Goal: Task Accomplishment & Management: Manage account settings

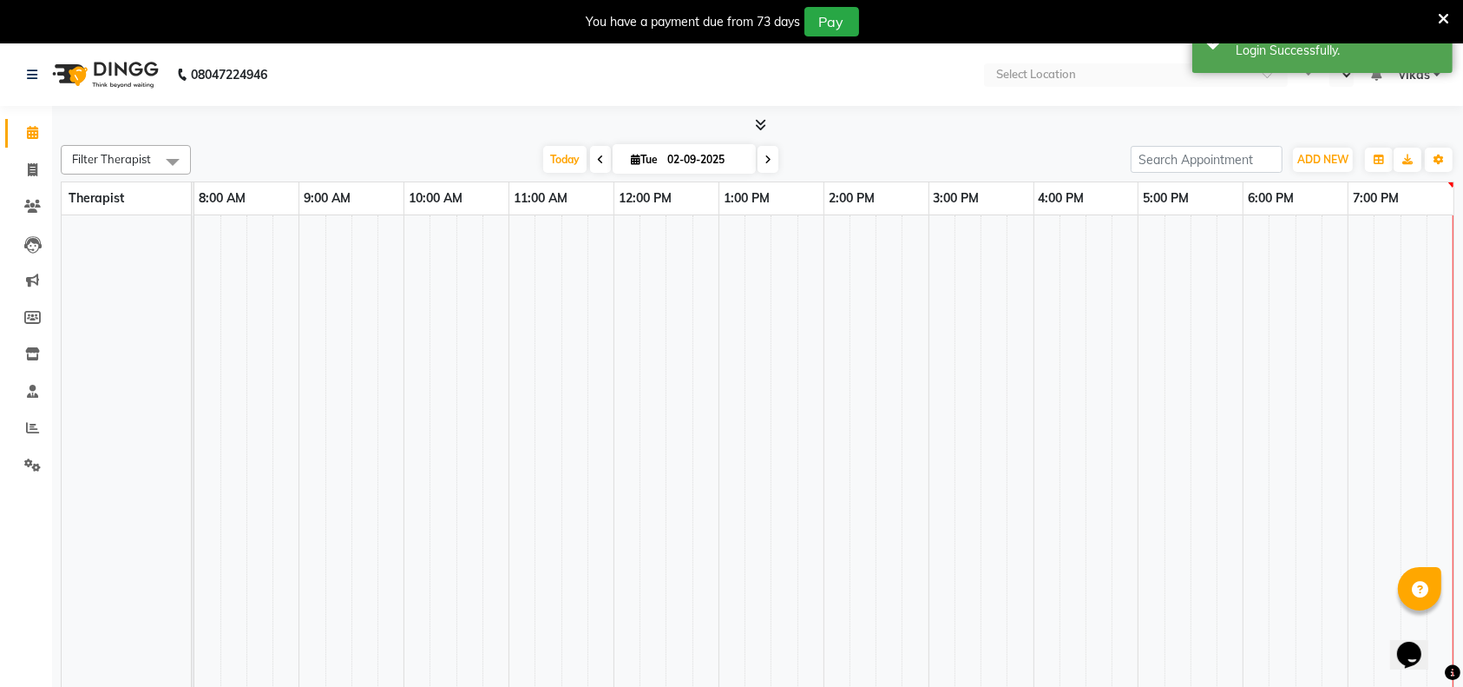
select select "en"
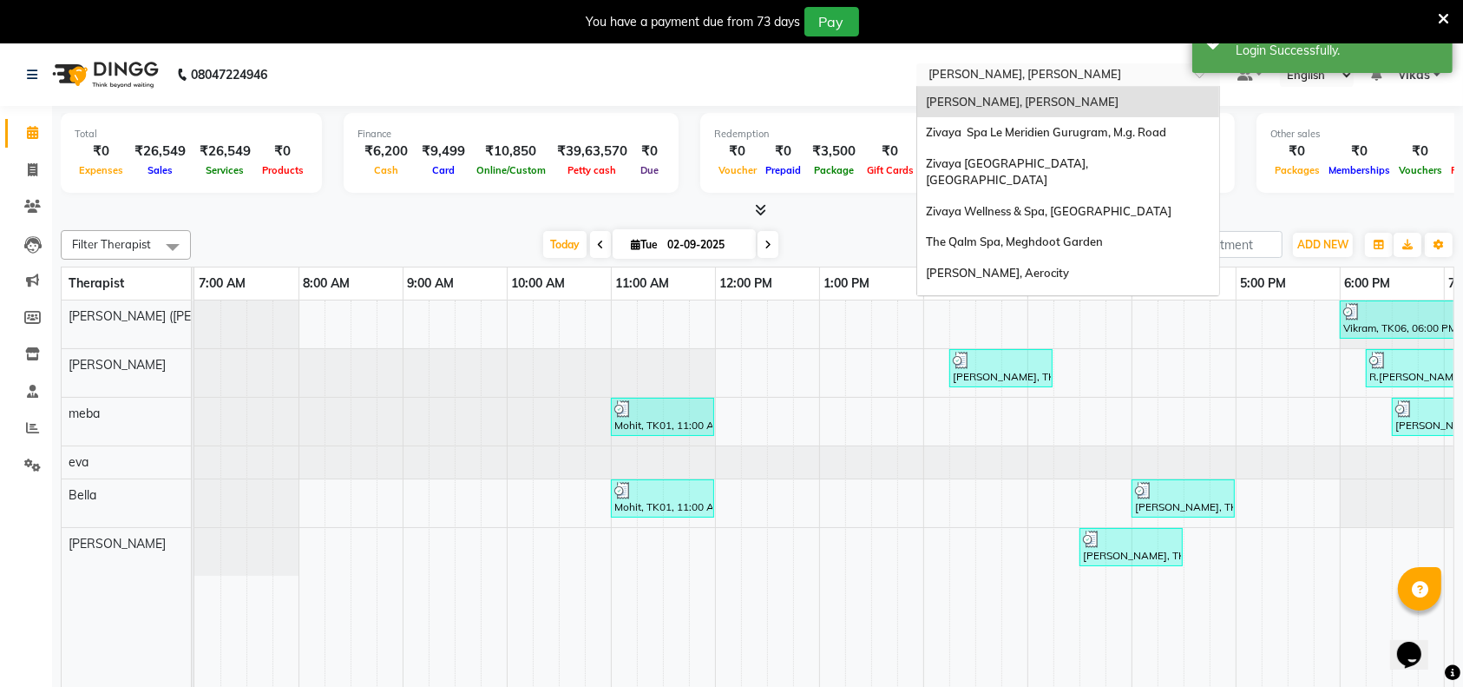
click at [937, 68] on input "text" at bounding box center [1051, 76] width 252 height 17
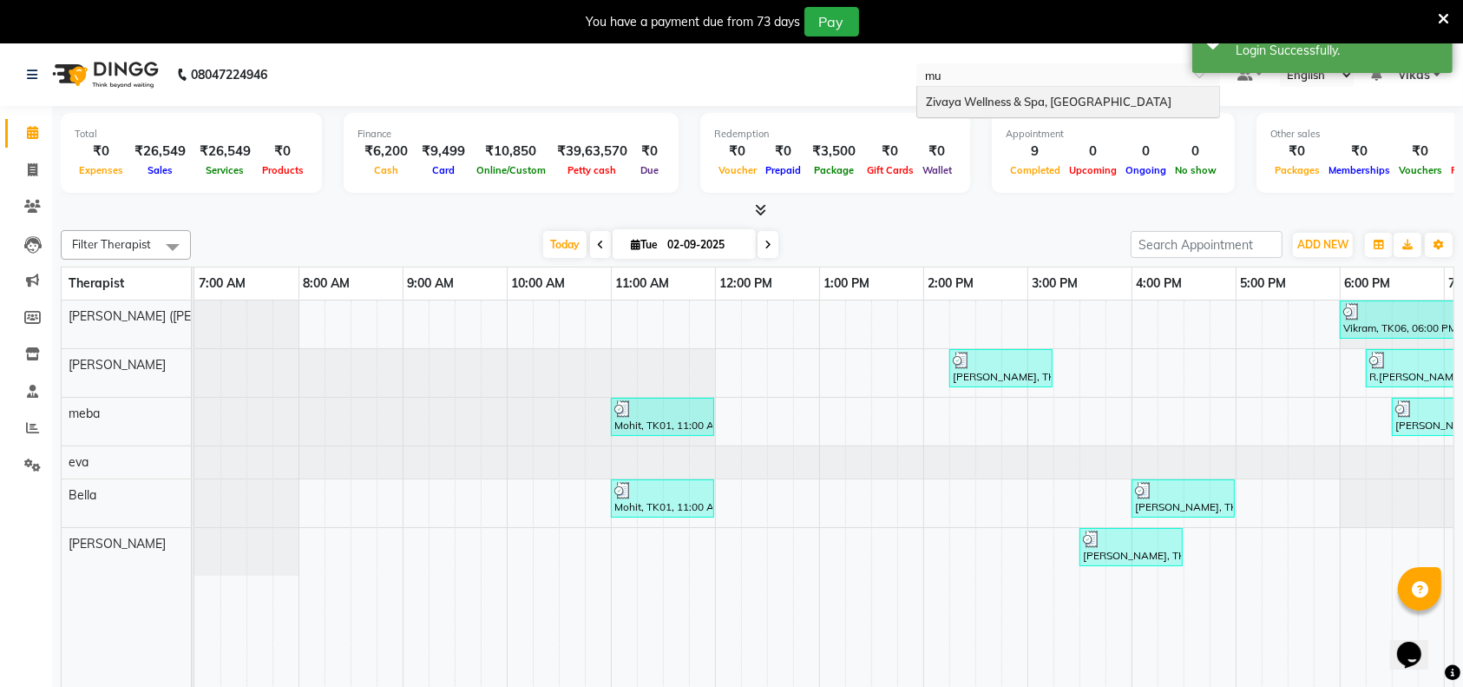
type input "mum"
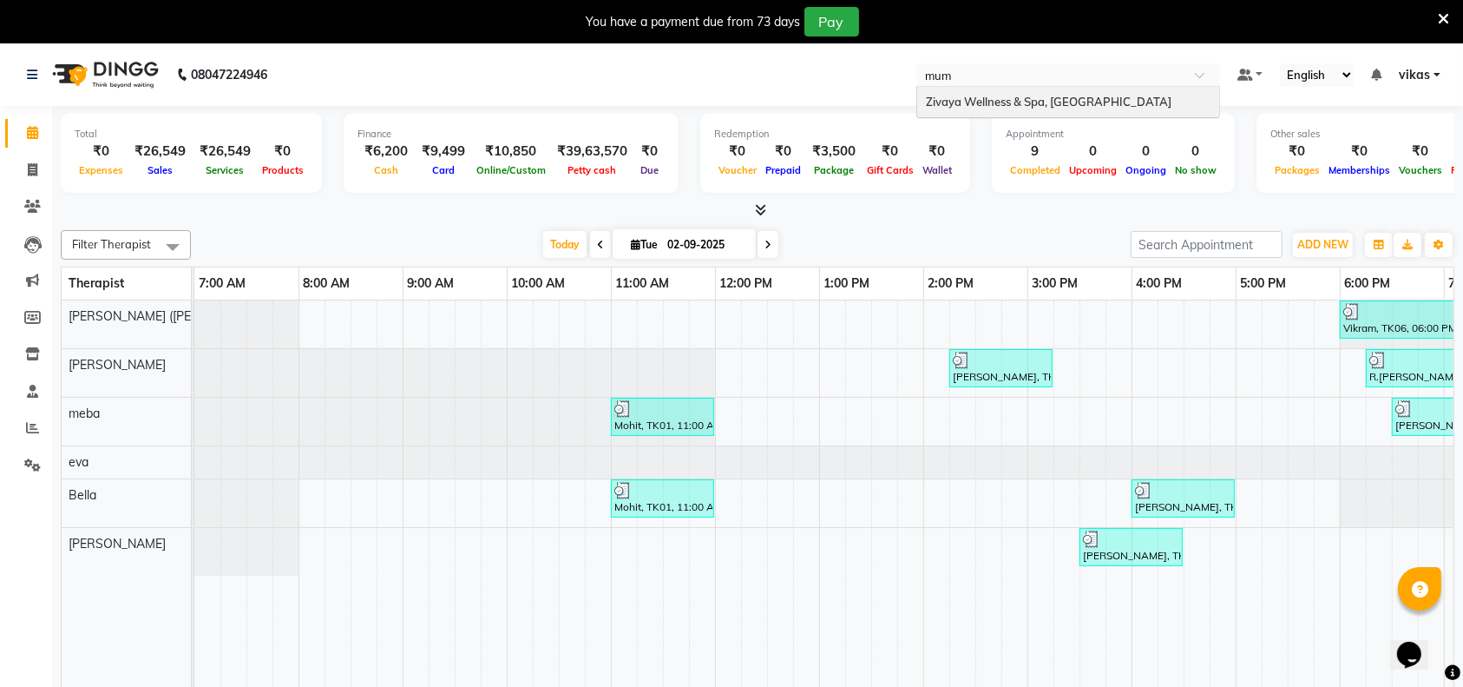
click at [943, 93] on div "Zivaya Wellness & Spa, [GEOGRAPHIC_DATA]" at bounding box center [1068, 102] width 302 height 31
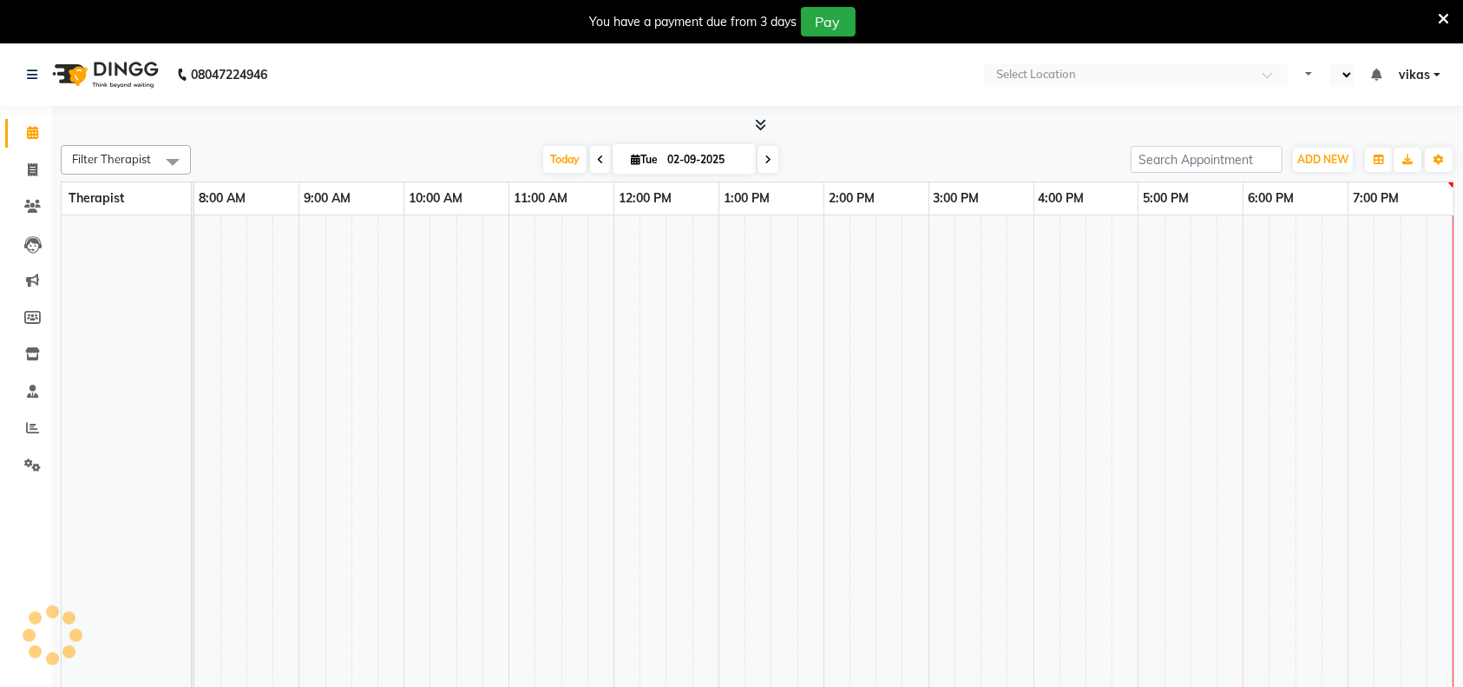
scroll to position [0, 625]
select select "en"
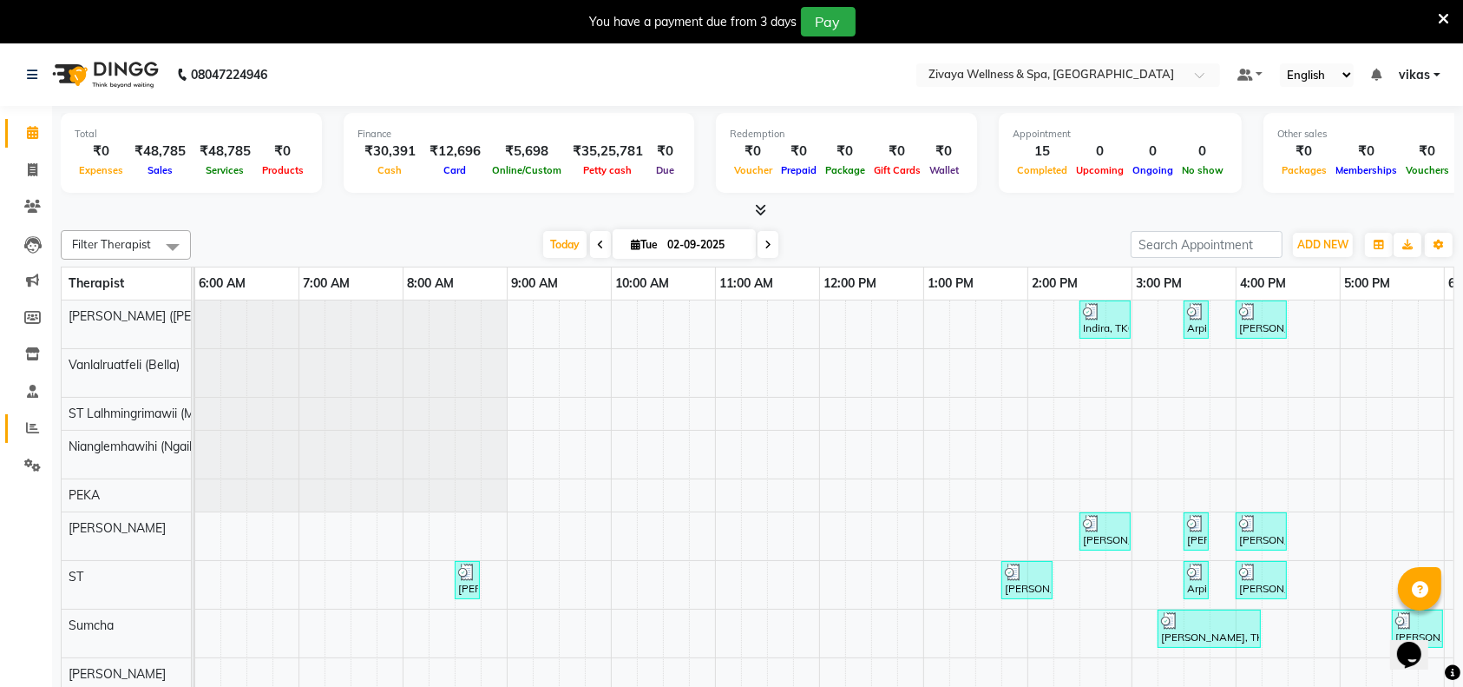
scroll to position [0, 0]
click at [37, 427] on icon at bounding box center [32, 427] width 13 height 13
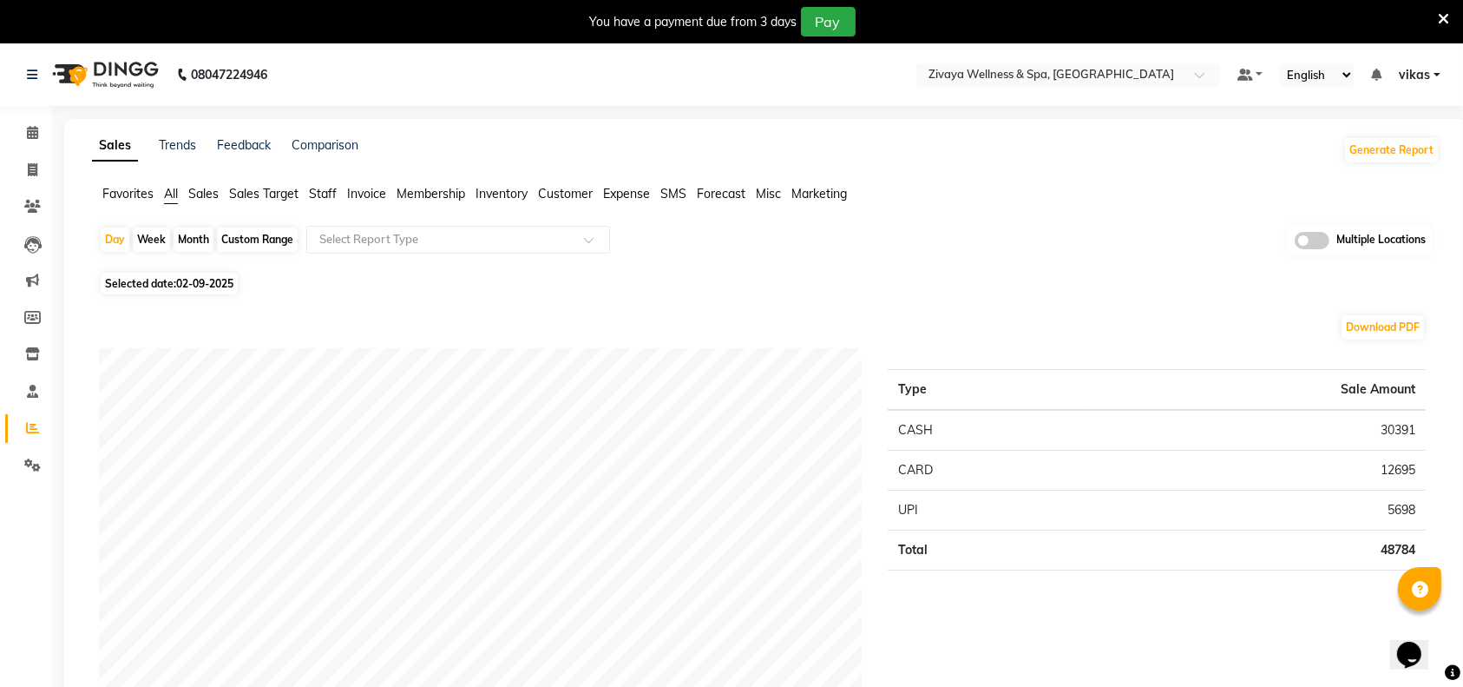
click at [174, 283] on span "Selected date: 02-09-2025" at bounding box center [169, 284] width 137 height 22
select select "9"
select select "2025"
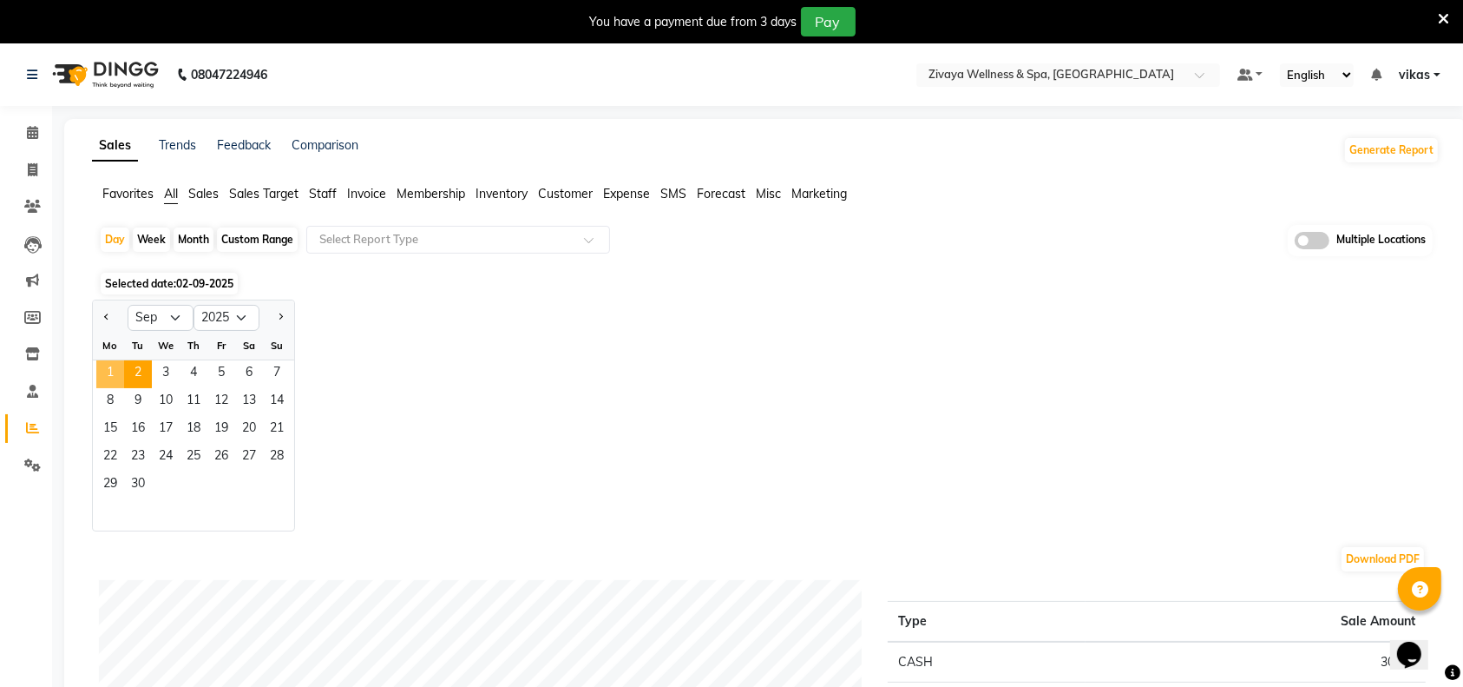
click at [109, 371] on span "1" at bounding box center [110, 374] width 28 height 28
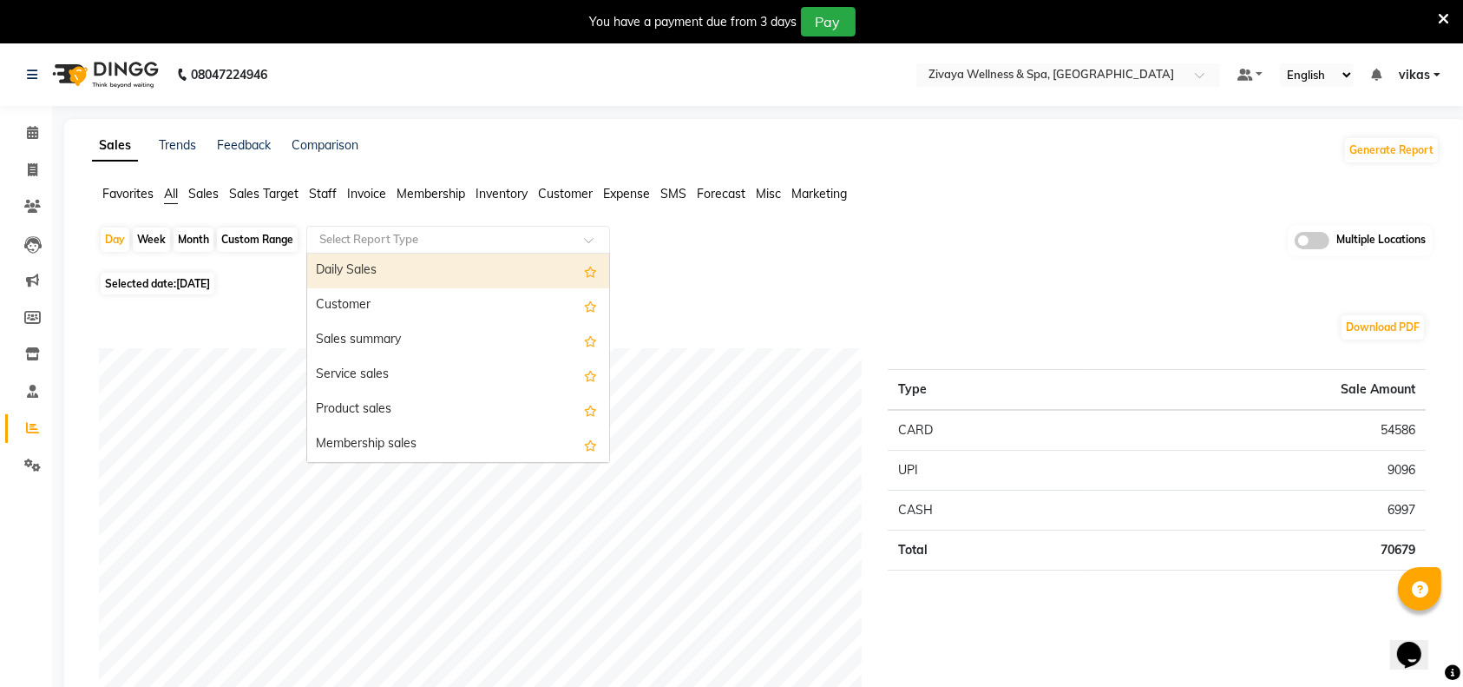
click at [456, 245] on input "text" at bounding box center [441, 239] width 250 height 17
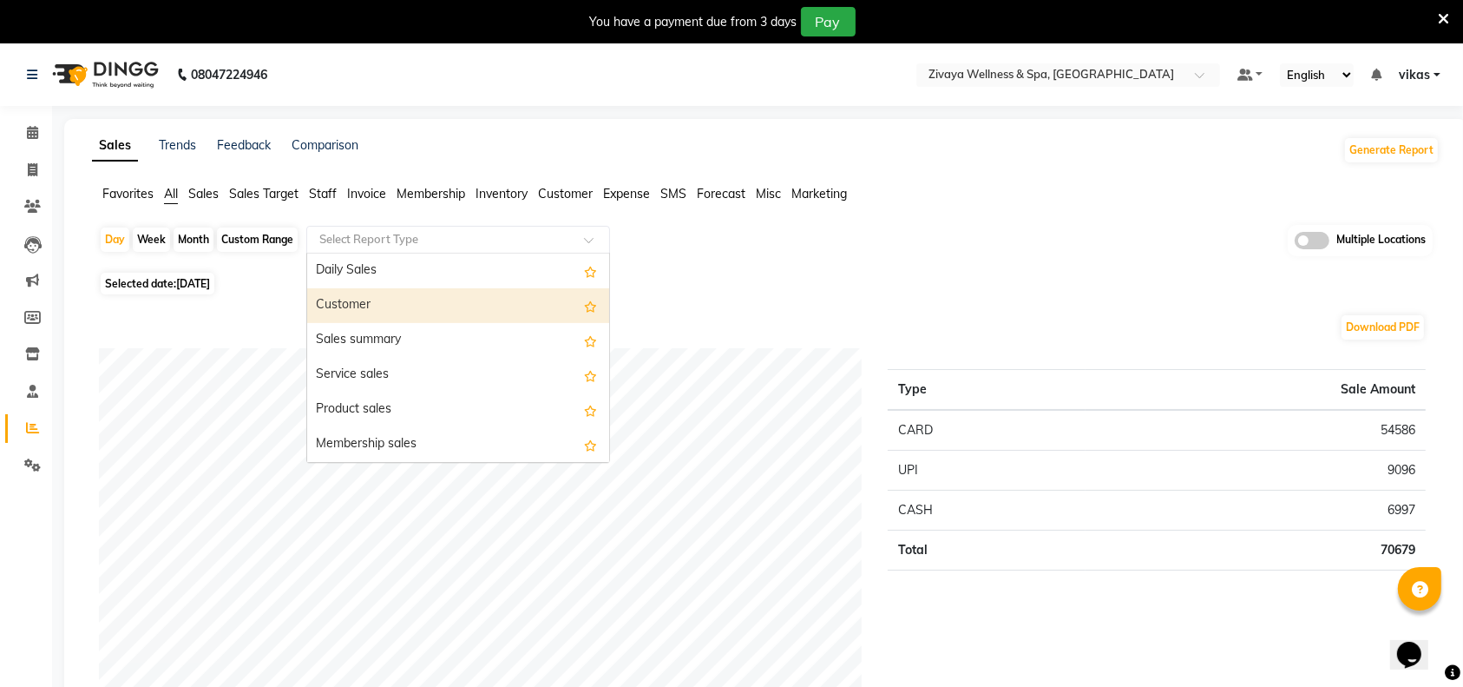
click at [428, 295] on div "Customer" at bounding box center [458, 305] width 302 height 35
select select "full_report"
select select "csv"
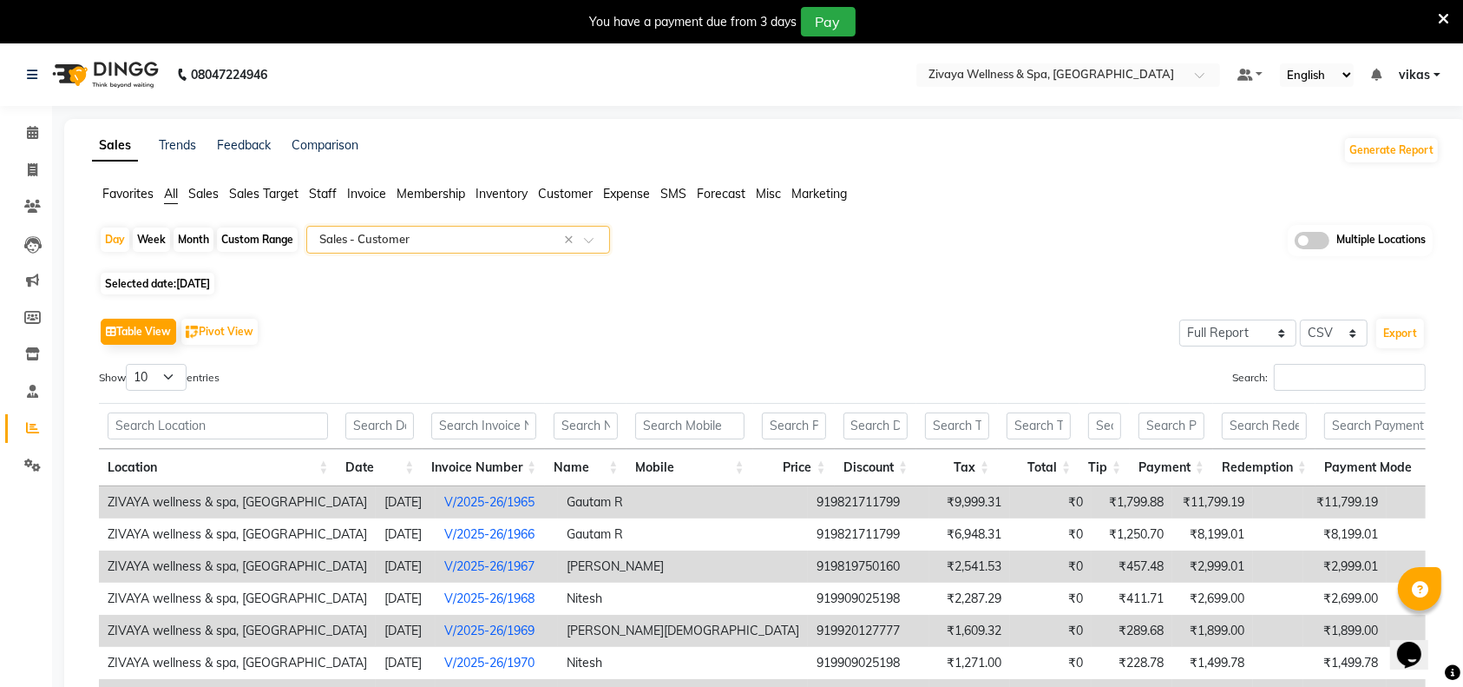
scroll to position [236, 0]
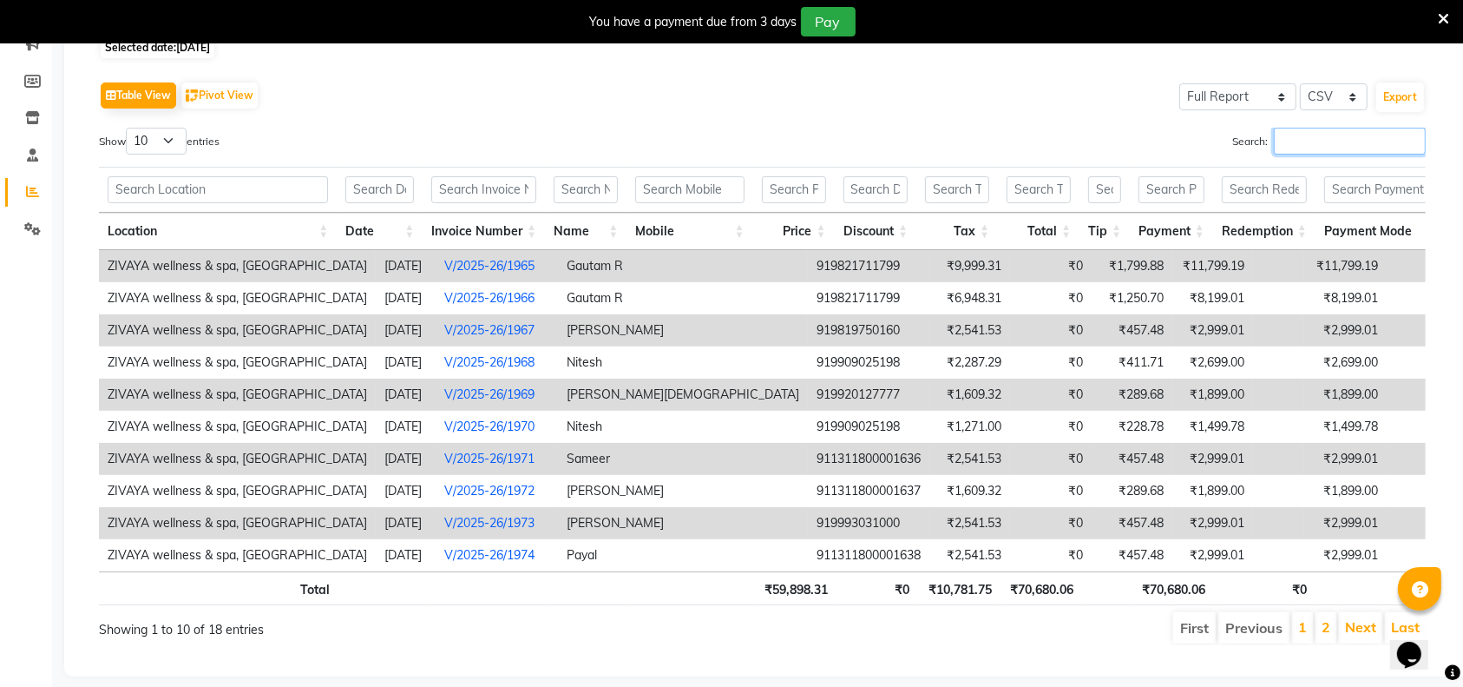
click at [1292, 147] on input "Search:" at bounding box center [1350, 141] width 152 height 27
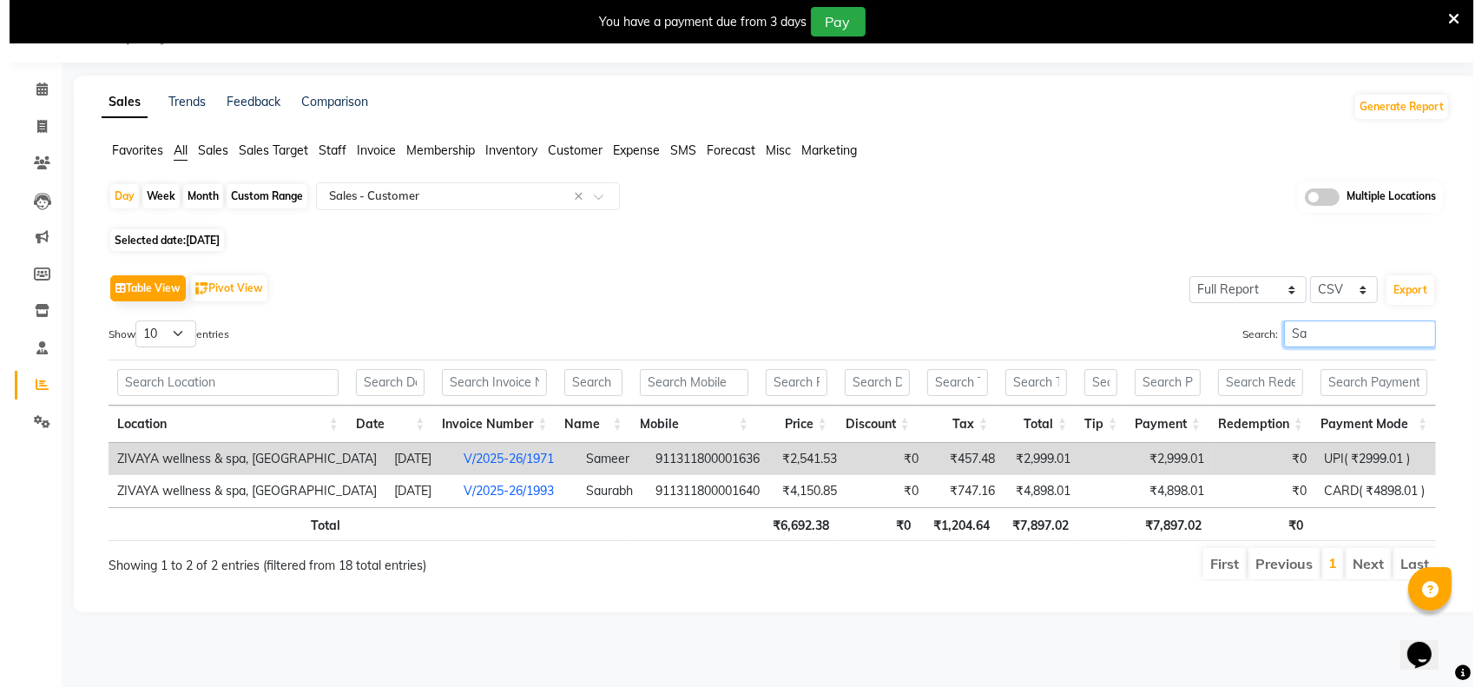
scroll to position [43, 0]
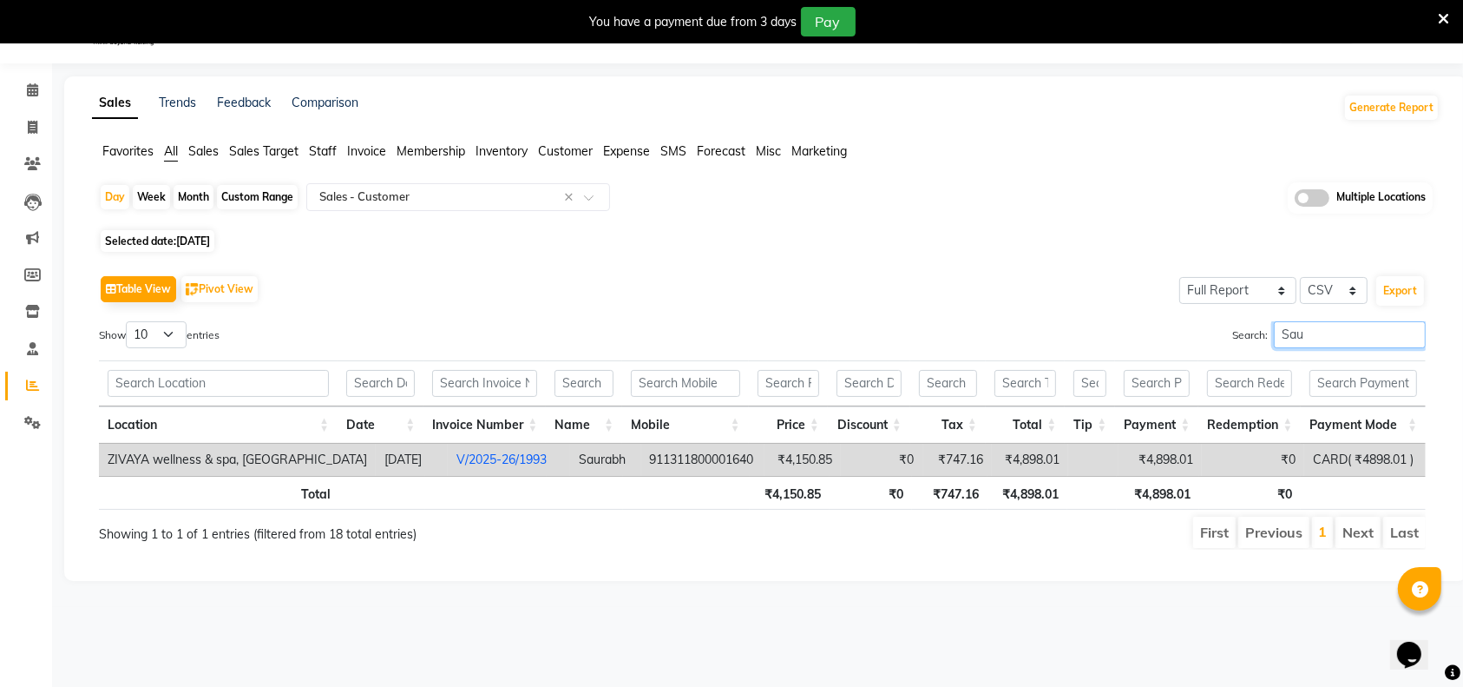
type input "Sau"
click at [448, 455] on td "V/2025-26/1993" at bounding box center [509, 460] width 122 height 32
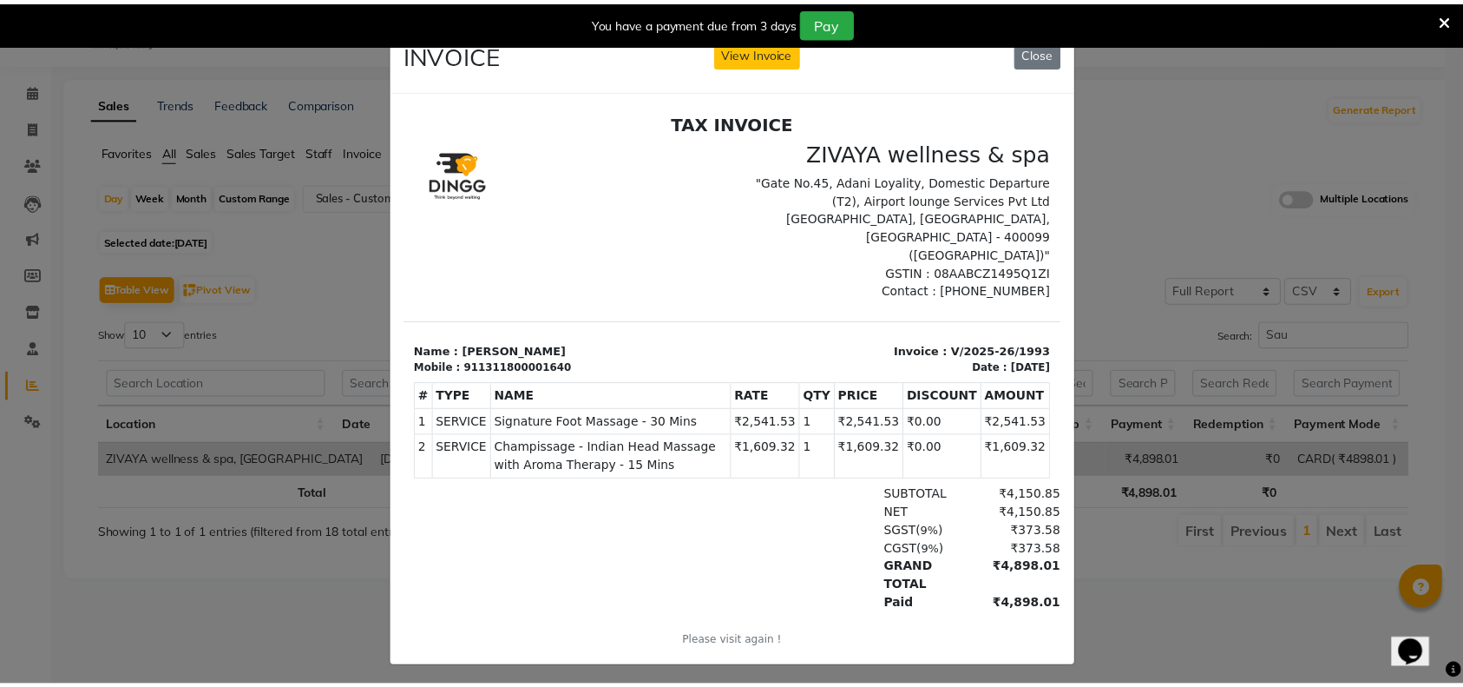
scroll to position [0, 0]
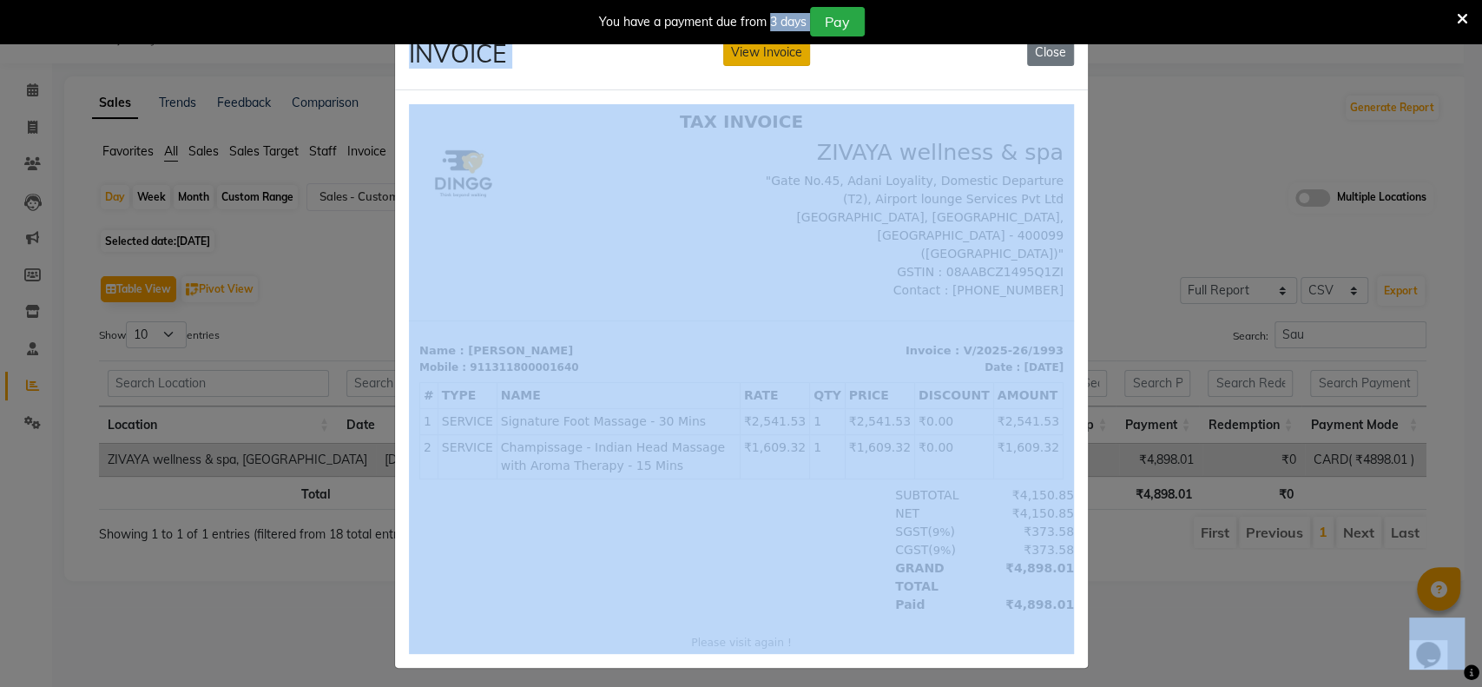
drag, startPoint x: 772, startPoint y: 36, endPoint x: 771, endPoint y: 46, distance: 9.7
click at [771, 46] on body "08047224946 Select Location × Zivaya Wellness & Spa, Mumbai Airport Default Pan…" at bounding box center [741, 344] width 1482 height 687
click at [771, 46] on button "View Invoice" at bounding box center [766, 52] width 87 height 27
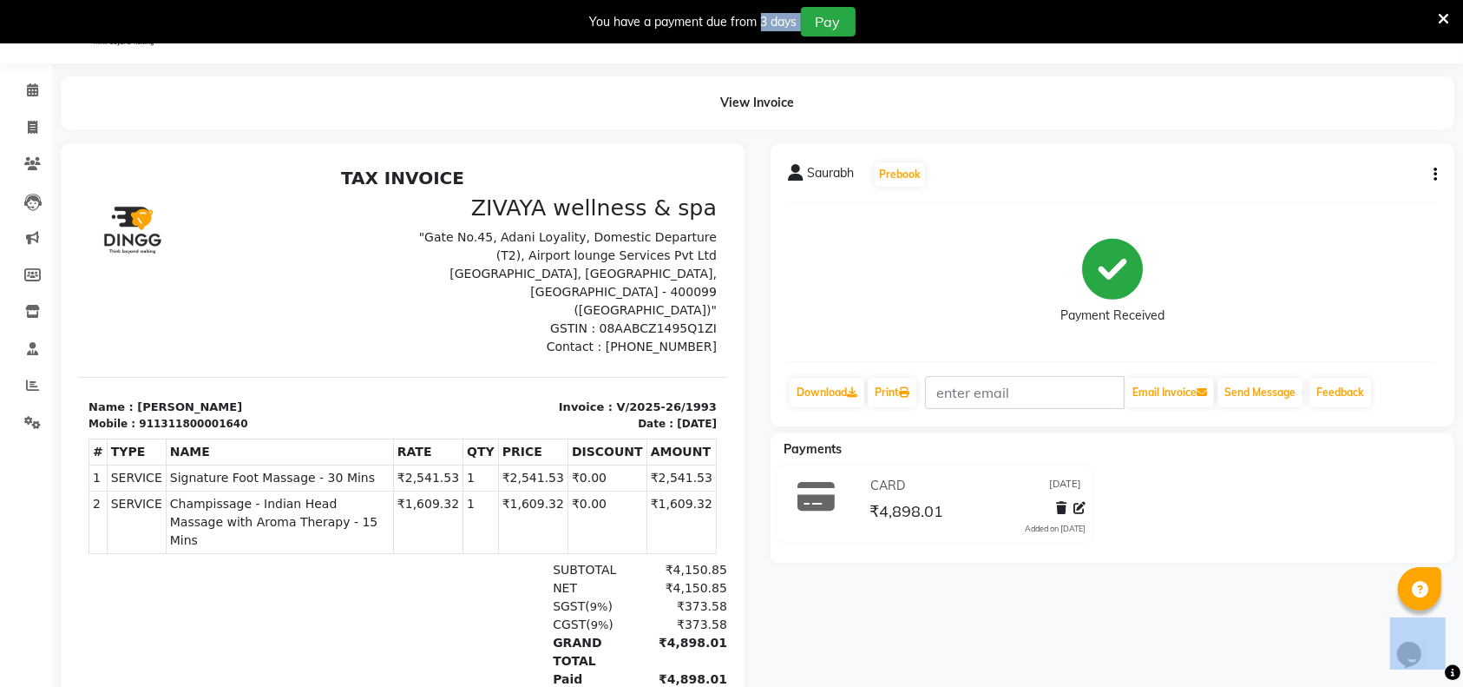
click at [1435, 174] on icon "button" at bounding box center [1435, 174] width 3 height 1
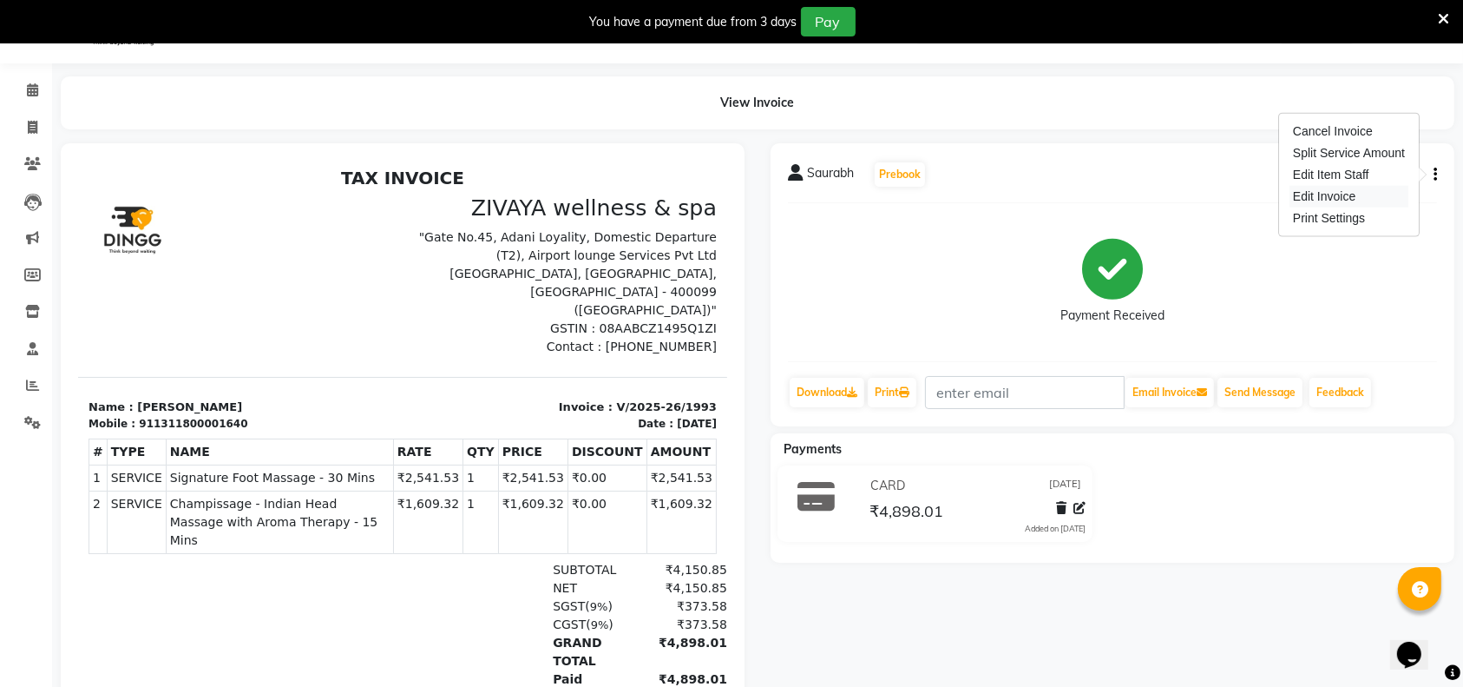
click at [1363, 197] on div "Edit Invoice" at bounding box center [1349, 197] width 119 height 22
select select "service"
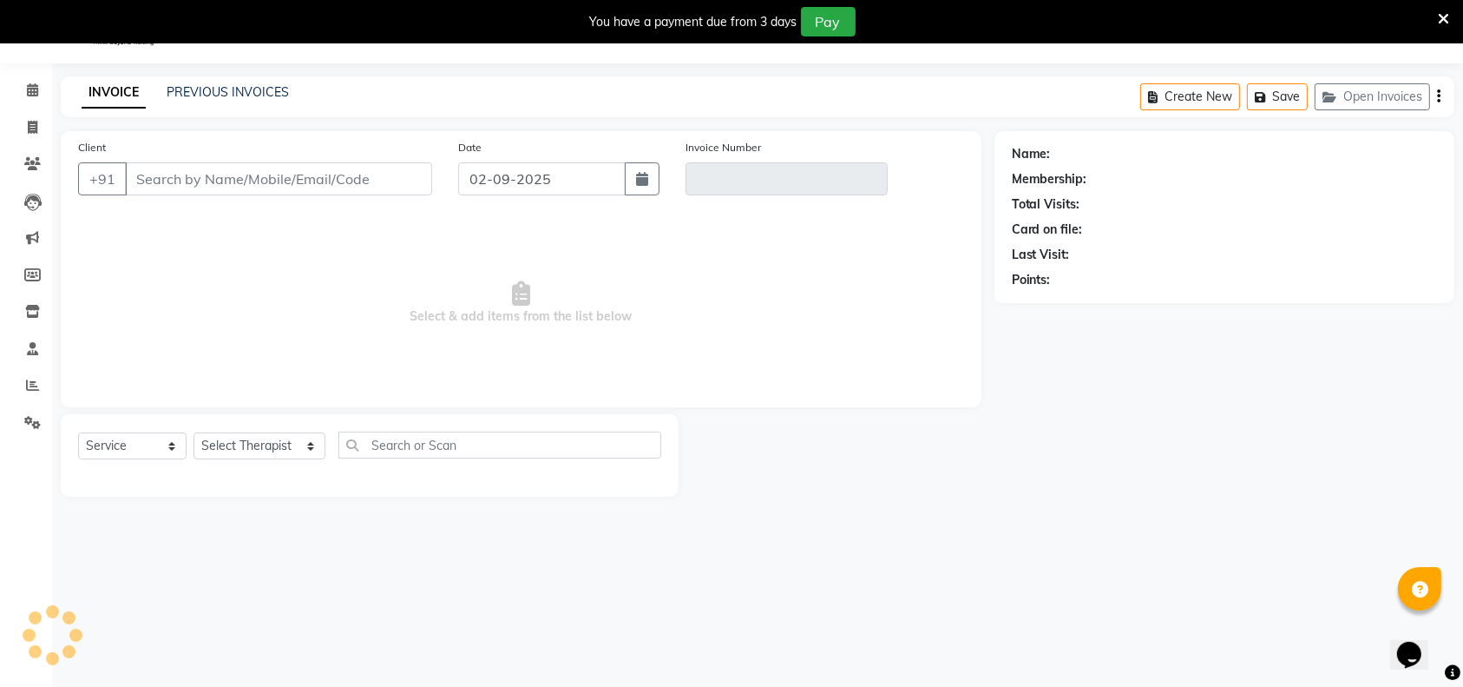
type input "1311800001640"
type input "V/2025-26/1993"
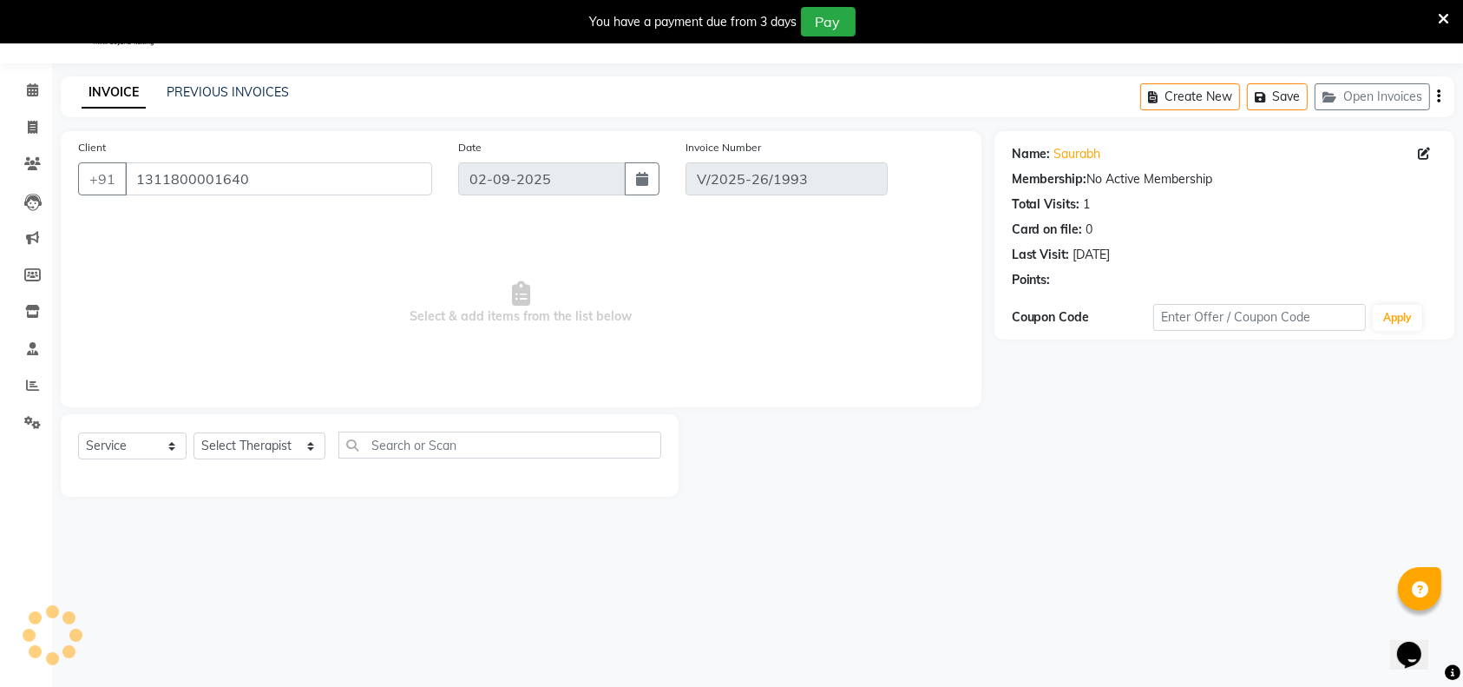
type input "01-09-2025"
select select "select"
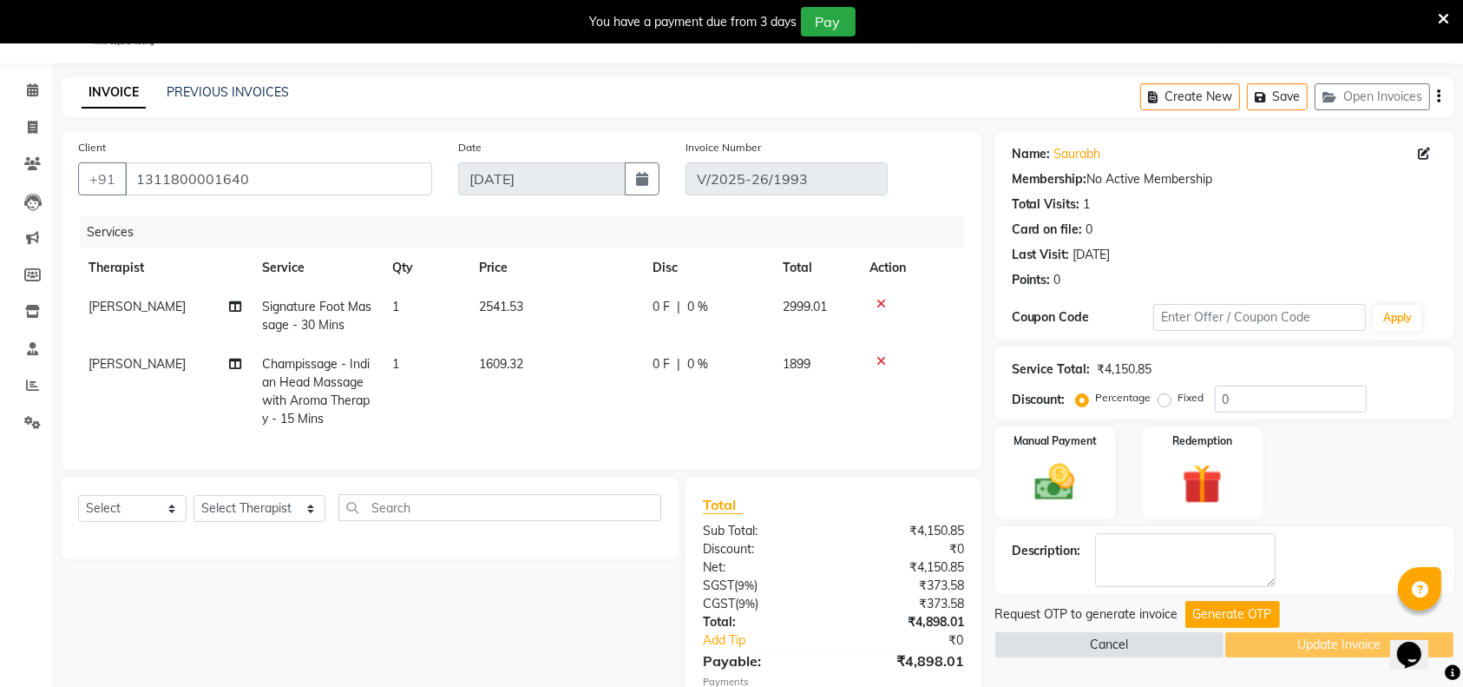
click at [311, 304] on span "Signature Foot Massage - 30 Mins" at bounding box center [316, 316] width 109 height 34
select select "61709"
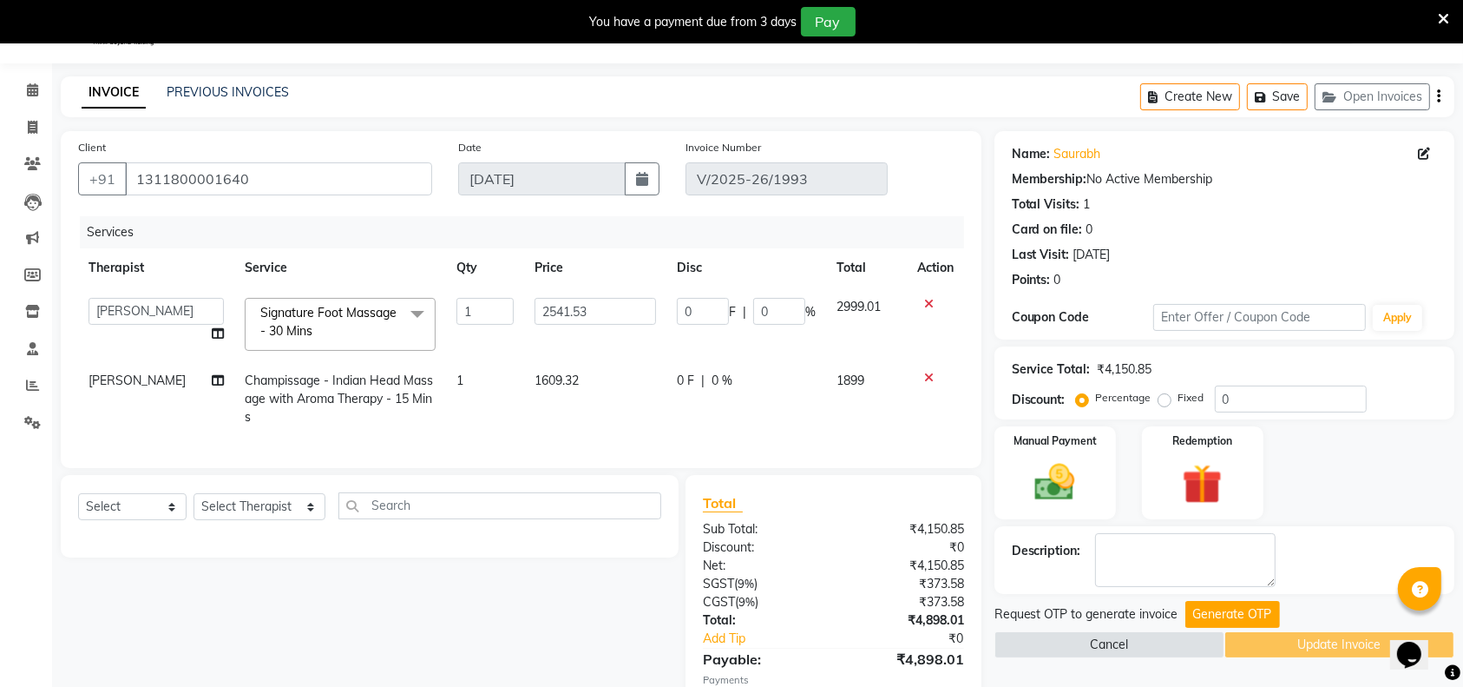
click at [311, 305] on span "Signature Foot Massage - 30 Mins" at bounding box center [328, 322] width 136 height 34
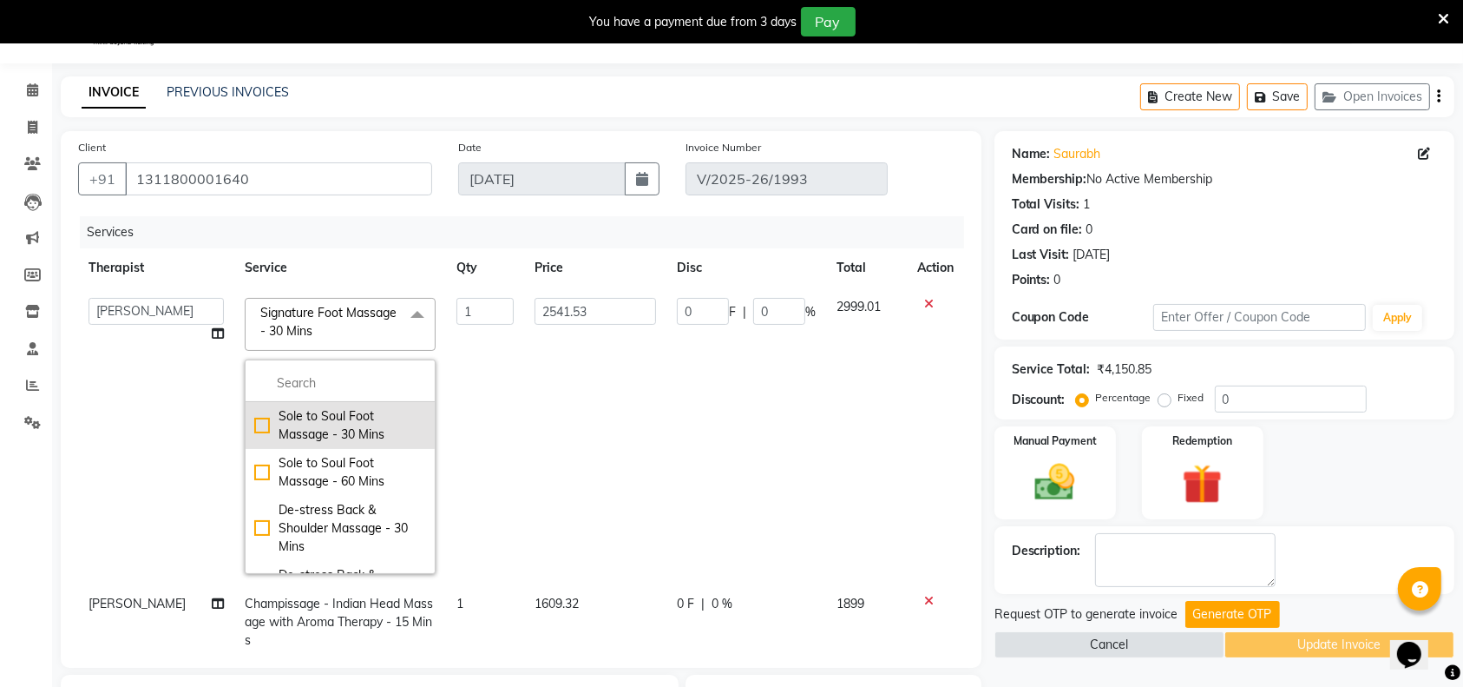
click at [259, 431] on div "Sole to Soul Foot Massage - 30 Mins" at bounding box center [340, 425] width 172 height 36
checkbox input "true"
checkbox input "false"
type input "2287.29"
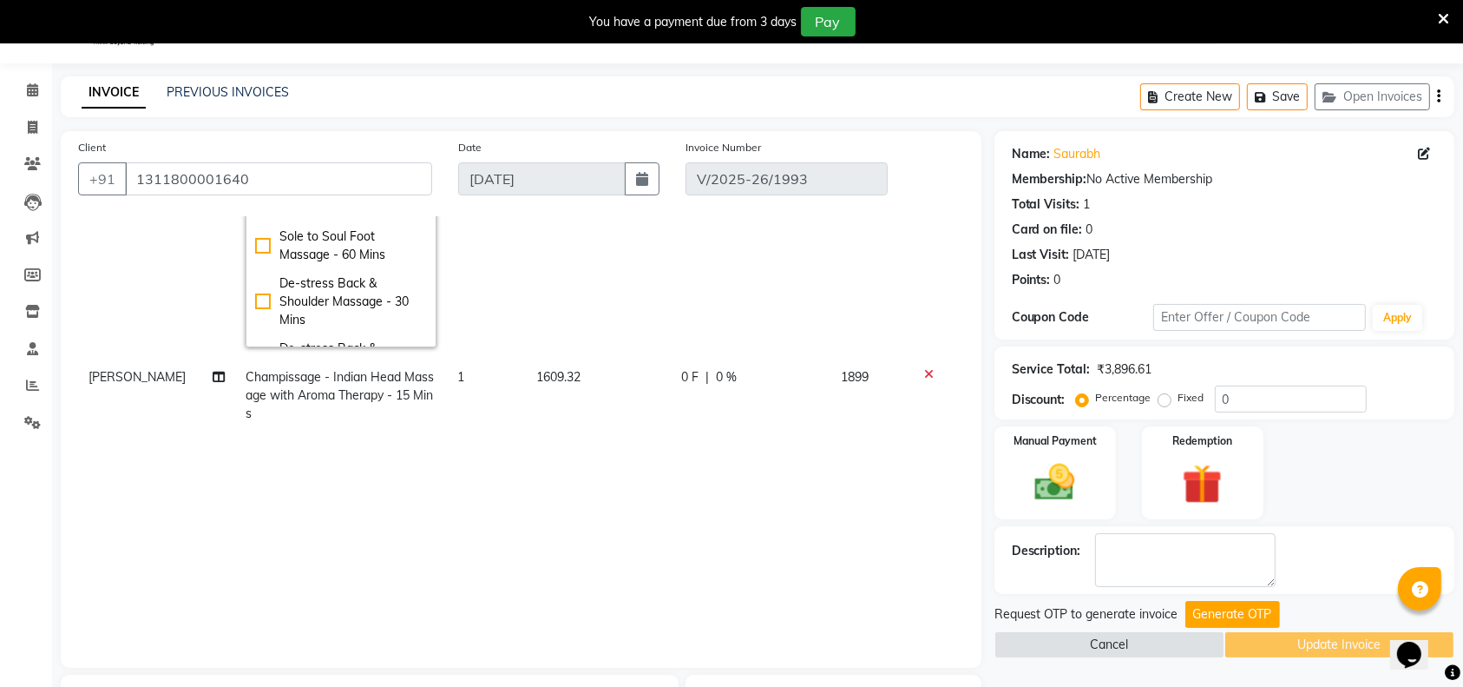
scroll to position [229, 0]
click at [828, 447] on div "Services Therapist Service Qty Price Disc Total Action ALEN Hima Immanuel Lalth…" at bounding box center [521, 433] width 886 height 434
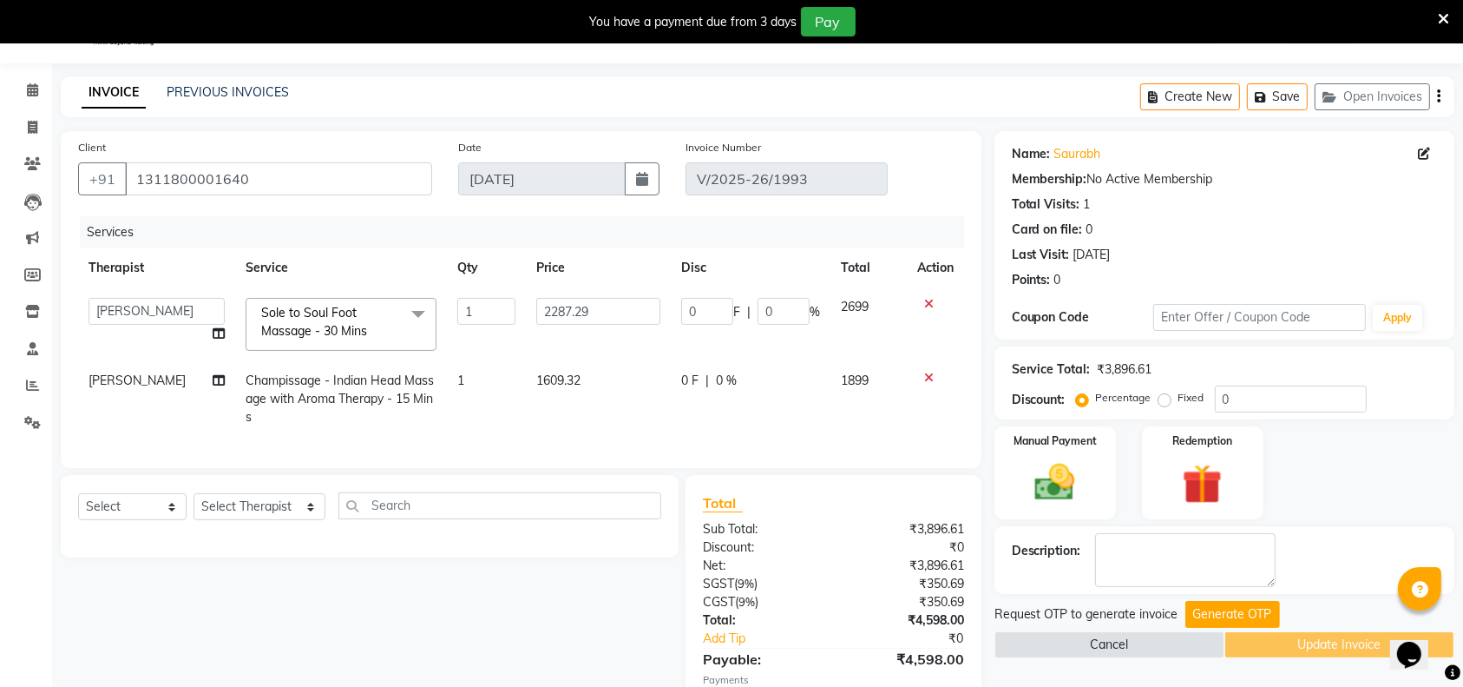
scroll to position [180, 0]
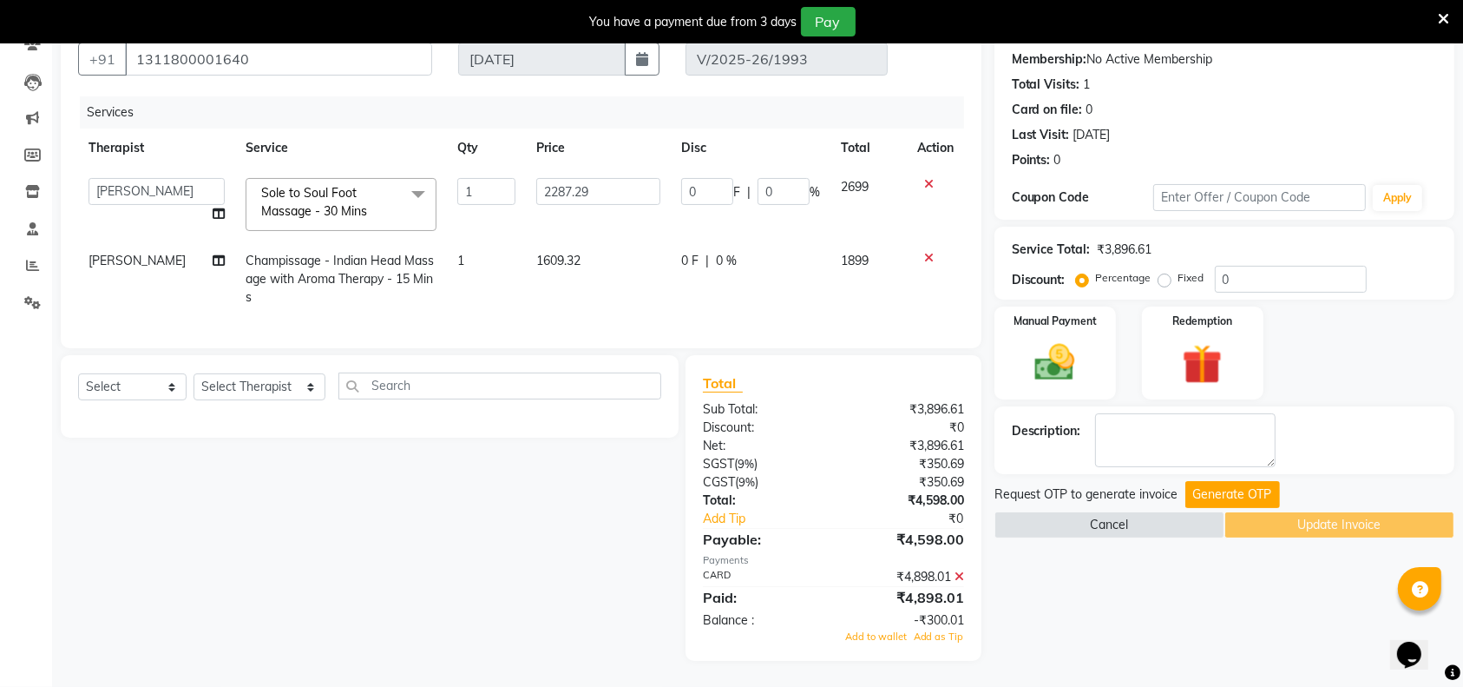
click at [961, 571] on icon at bounding box center [960, 576] width 10 height 12
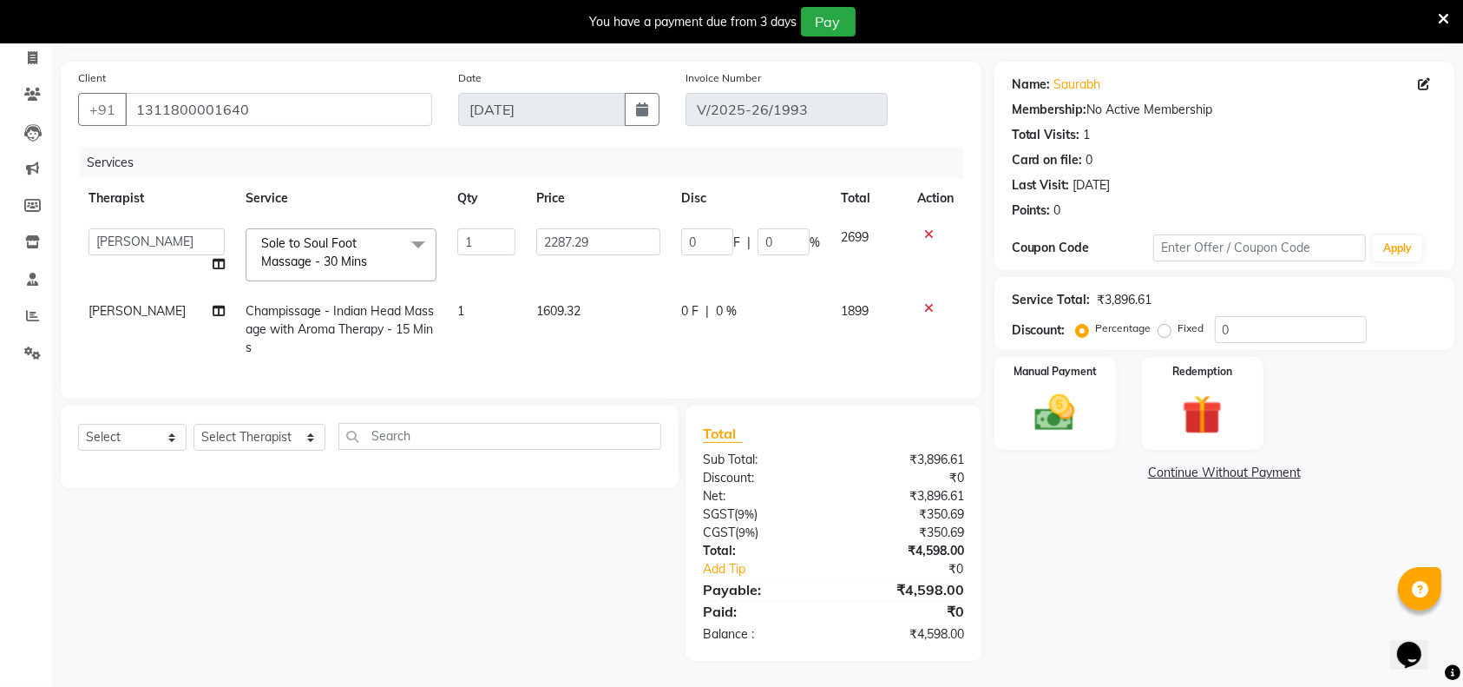
scroll to position [128, 0]
click at [1052, 399] on img at bounding box center [1056, 413] width 68 height 48
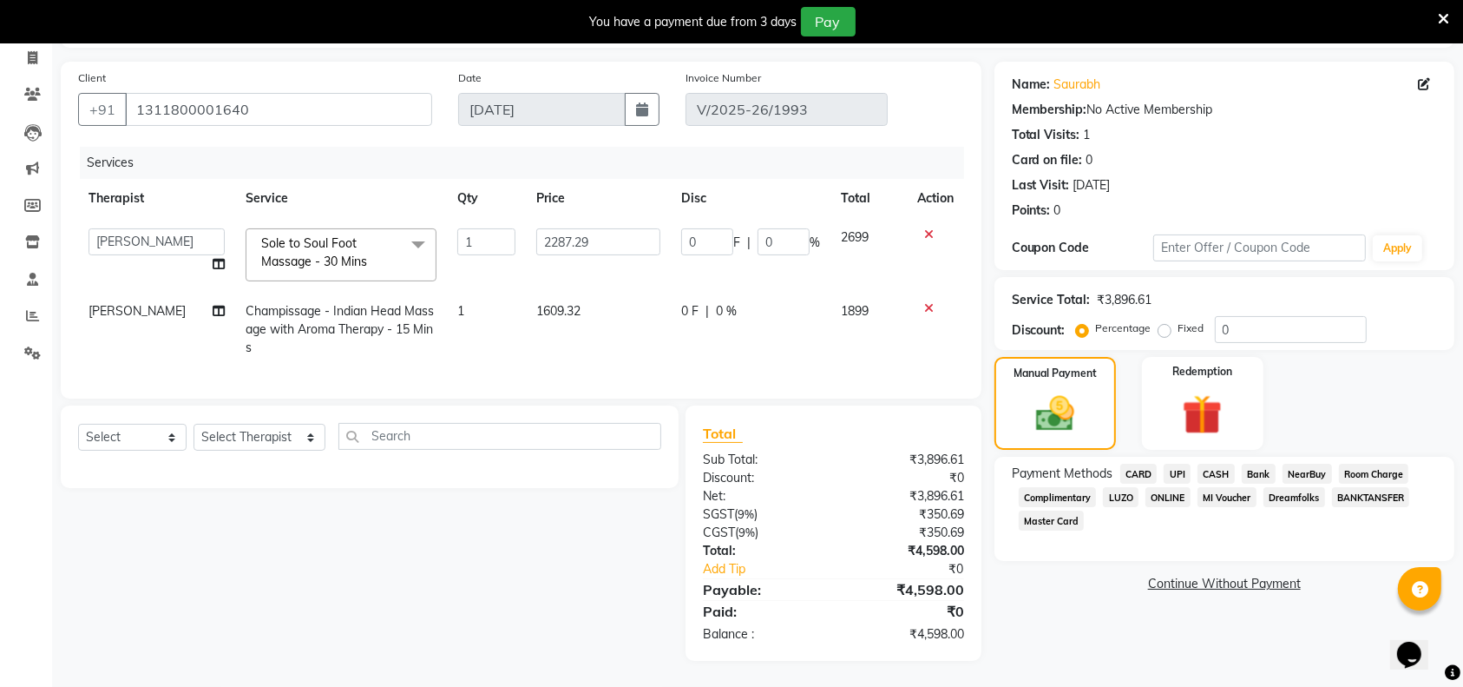
click at [1148, 463] on span "CARD" at bounding box center [1139, 473] width 37 height 20
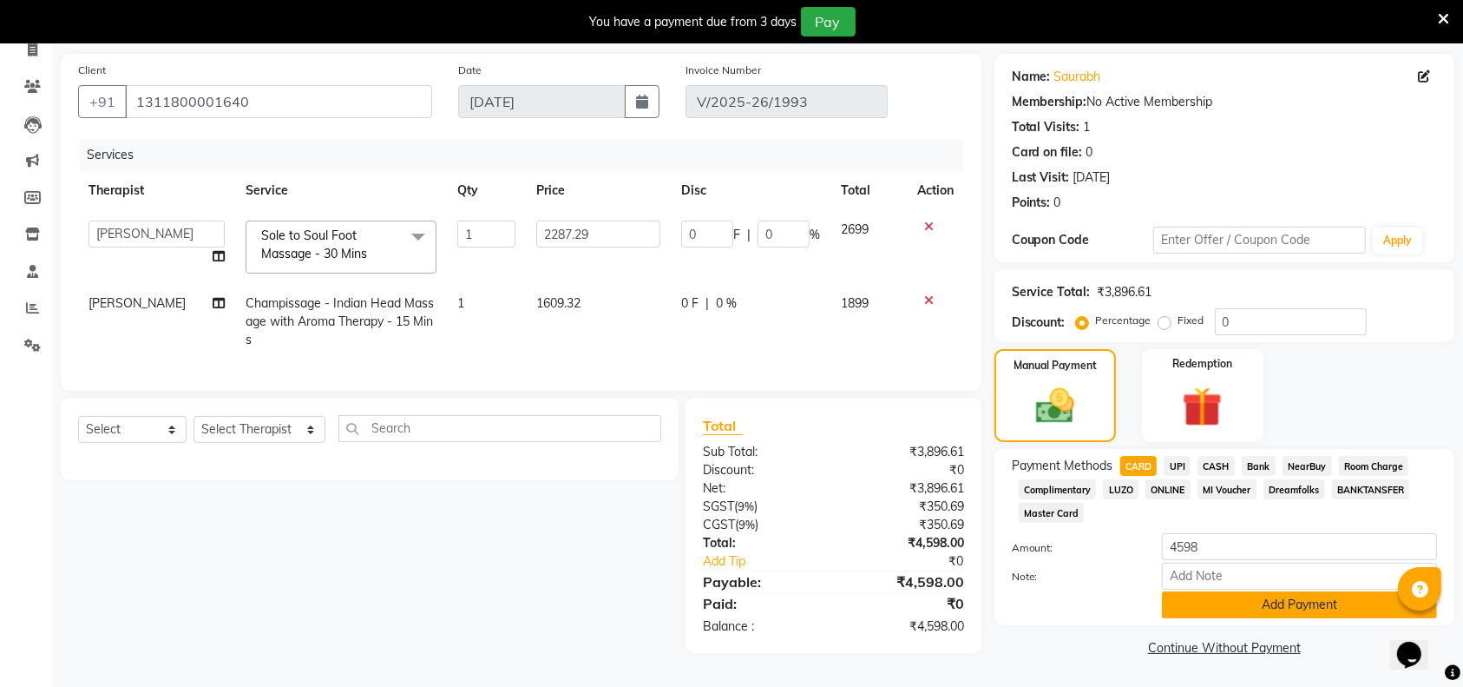
click at [1215, 591] on button "Add Payment" at bounding box center [1299, 604] width 275 height 27
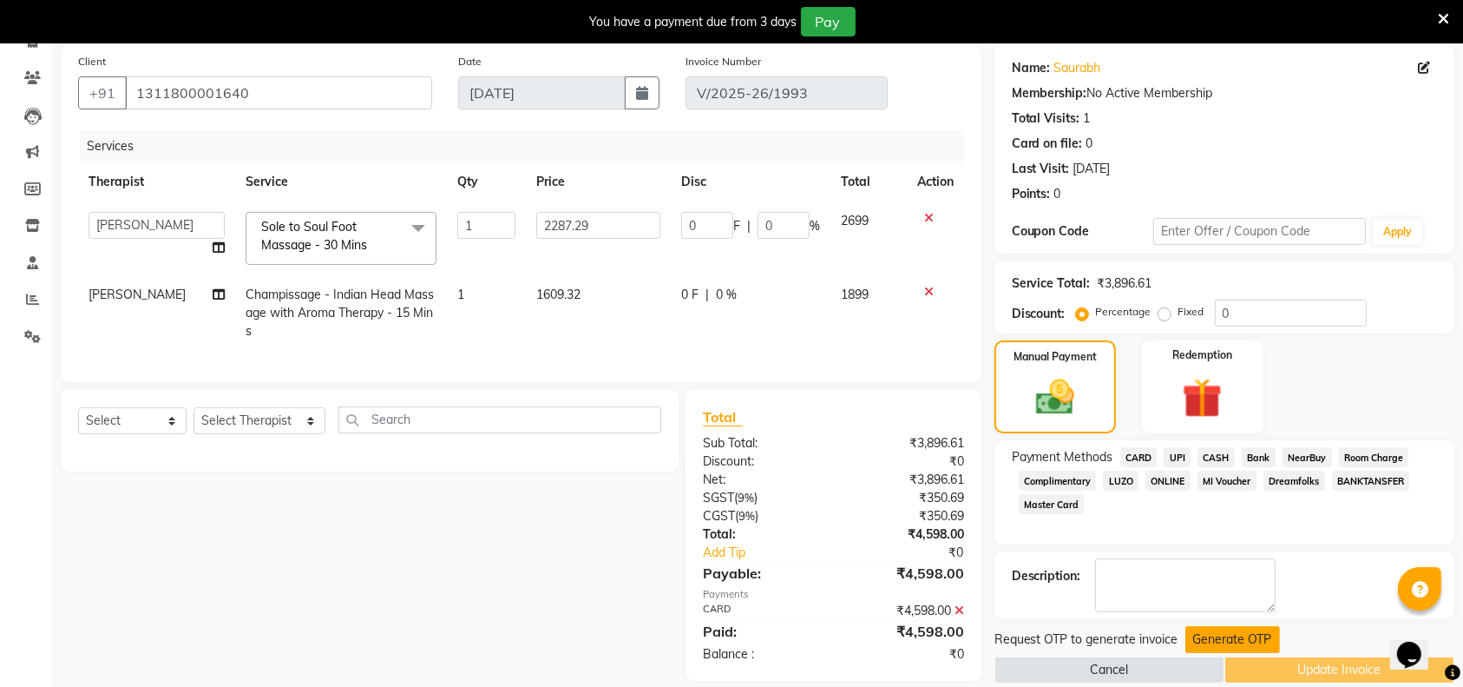
click at [1212, 635] on button "Generate OTP" at bounding box center [1233, 639] width 95 height 27
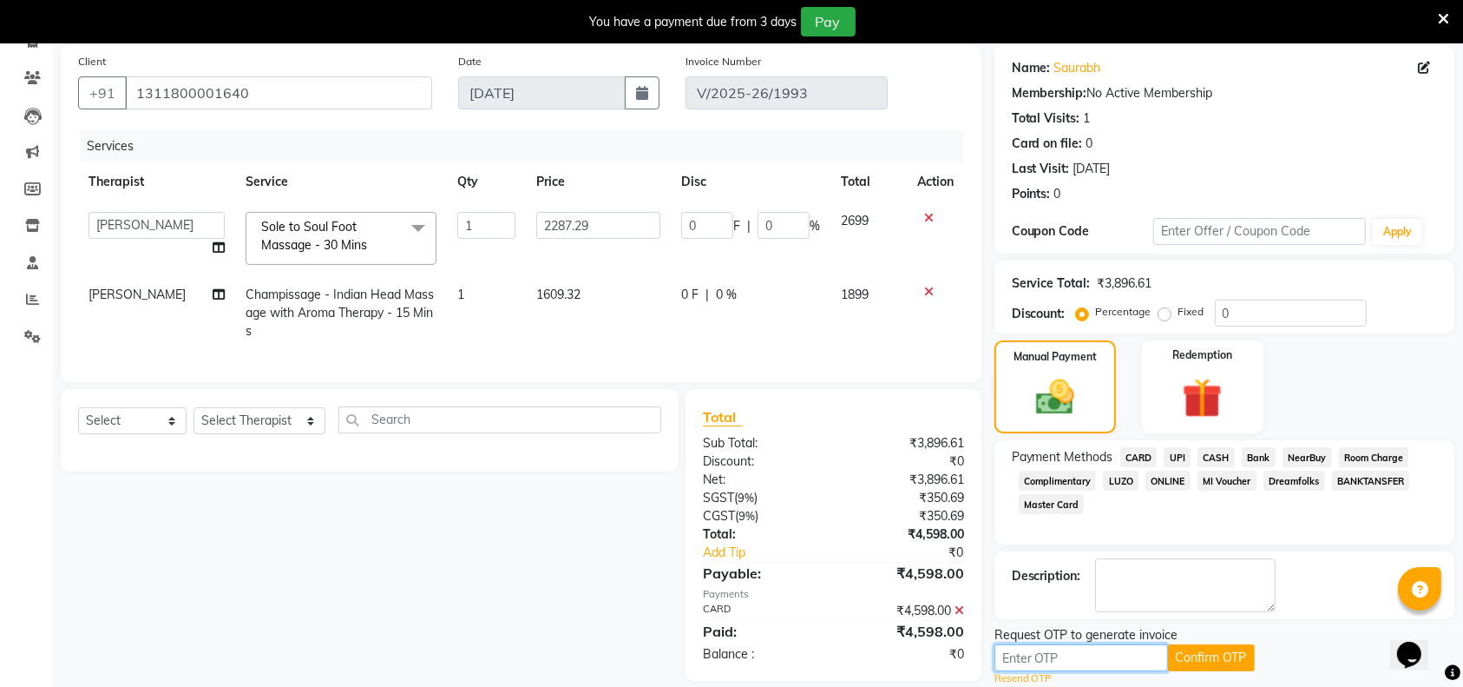
click at [1075, 647] on input "text" at bounding box center [1082, 657] width 174 height 27
paste input "5898"
type input "5898"
click at [1214, 651] on button "Confirm OTP" at bounding box center [1211, 657] width 87 height 27
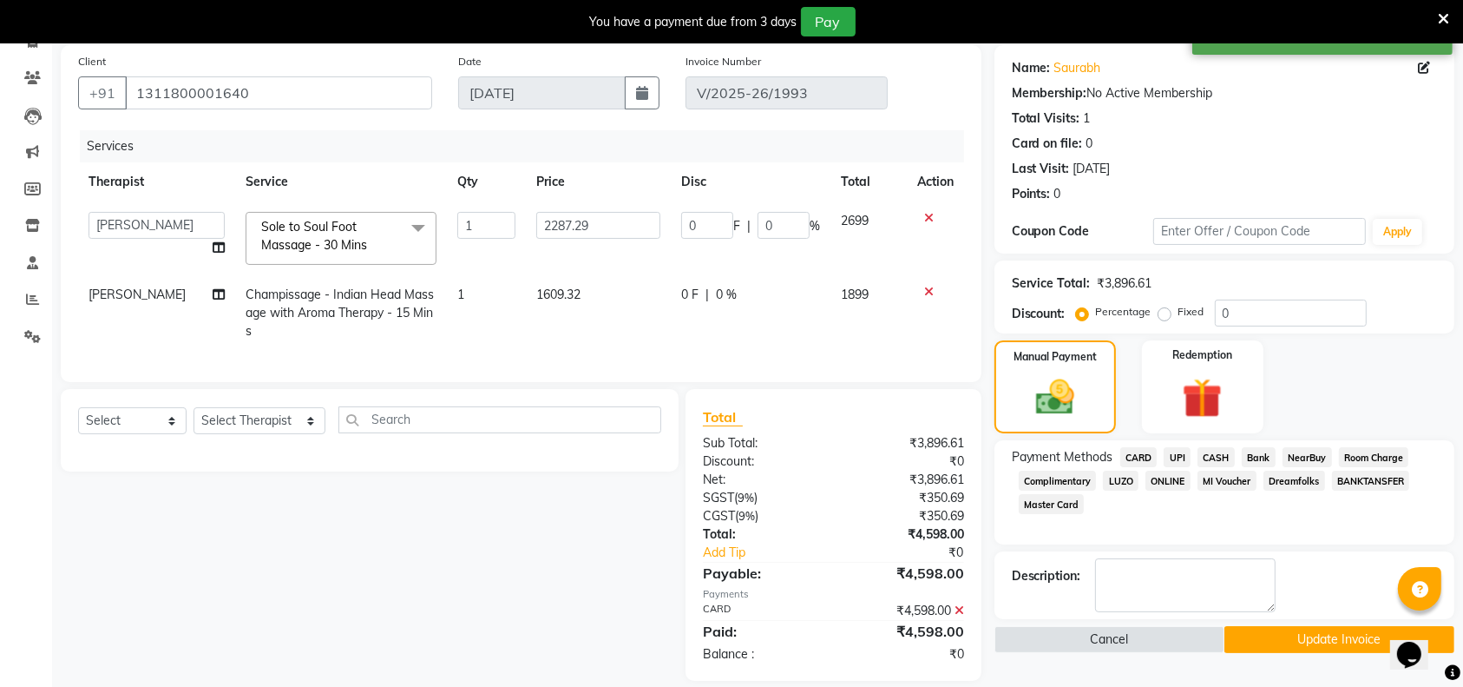
click at [1319, 640] on button "Update Invoice" at bounding box center [1340, 639] width 230 height 27
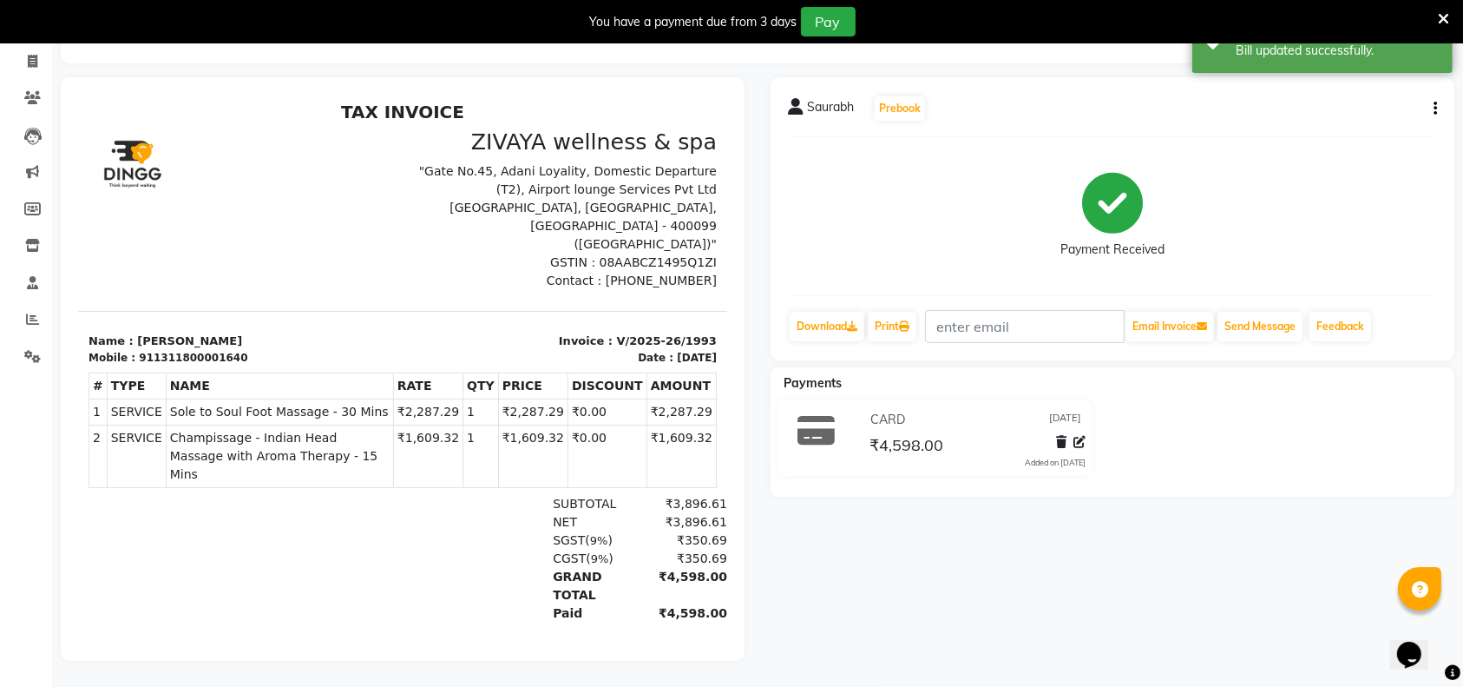
scroll to position [95, 0]
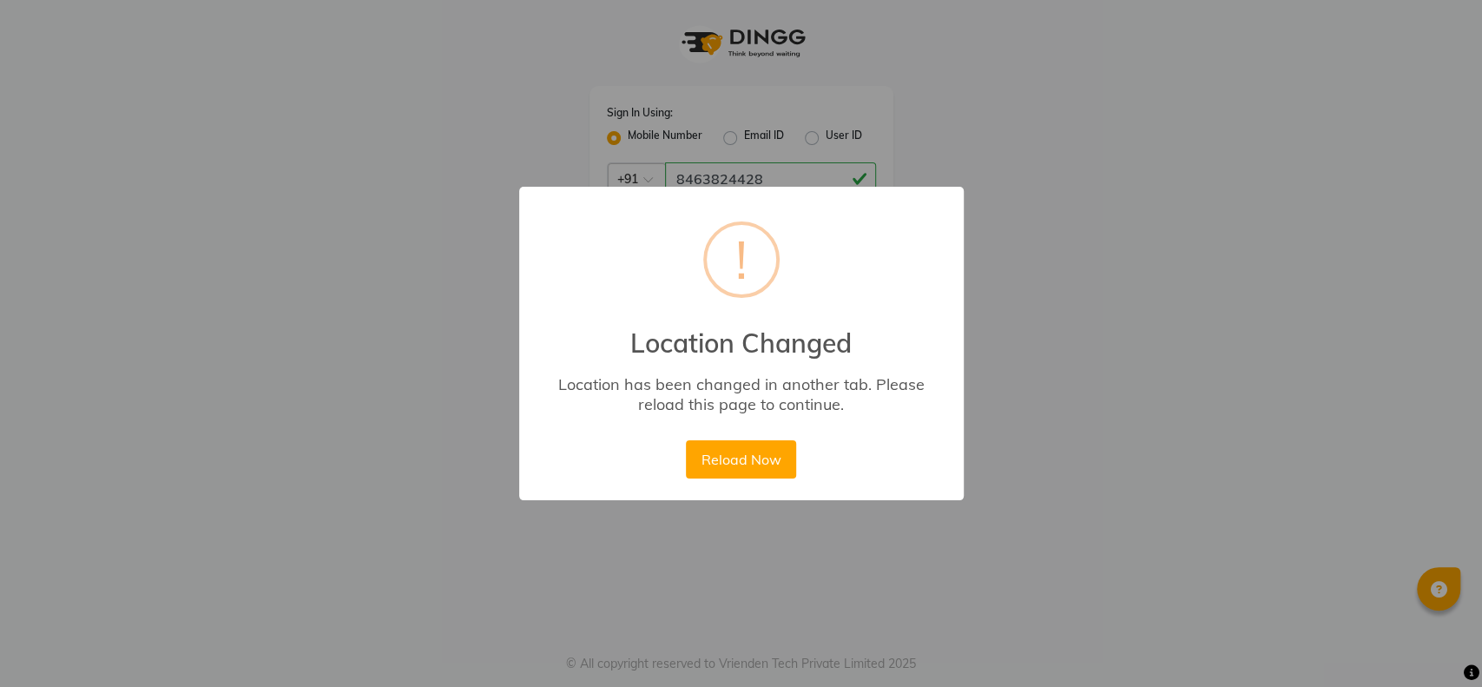
click at [756, 455] on button "Reload Now" at bounding box center [741, 459] width 110 height 38
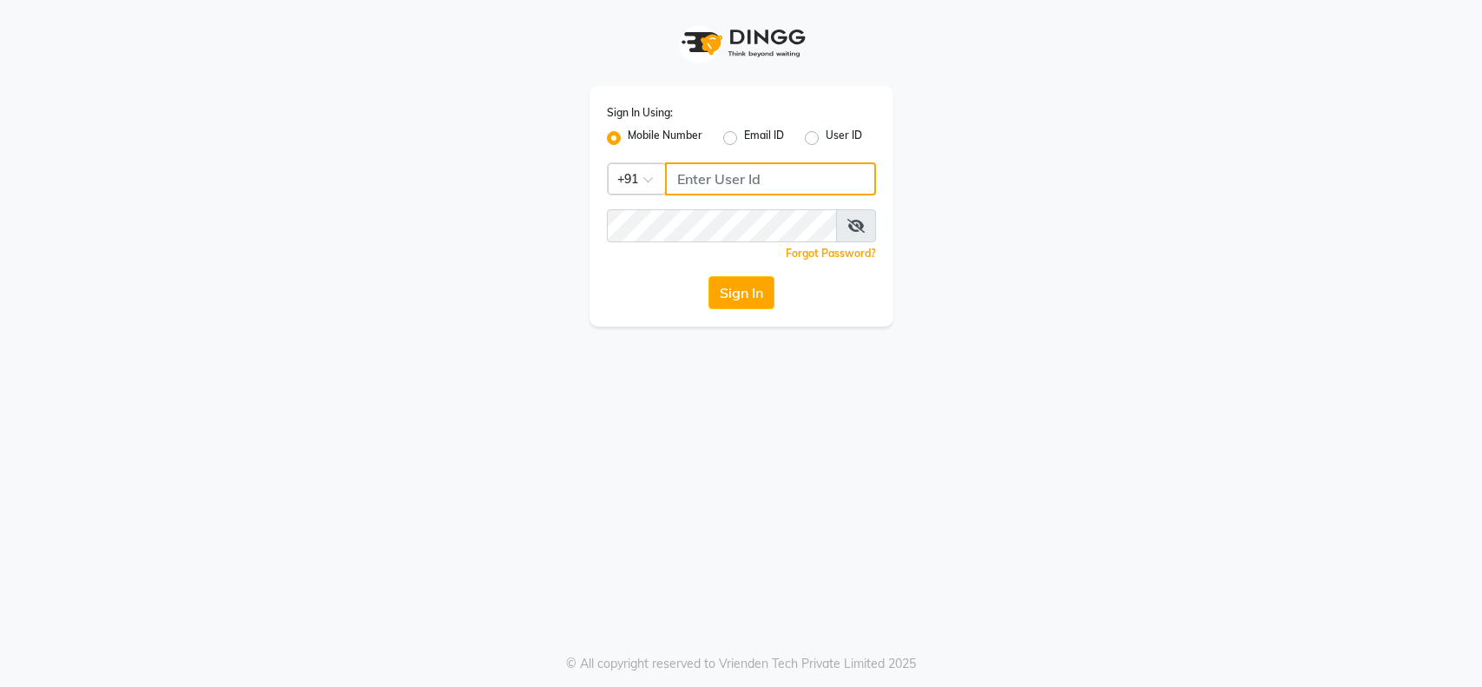
type input "8463824428"
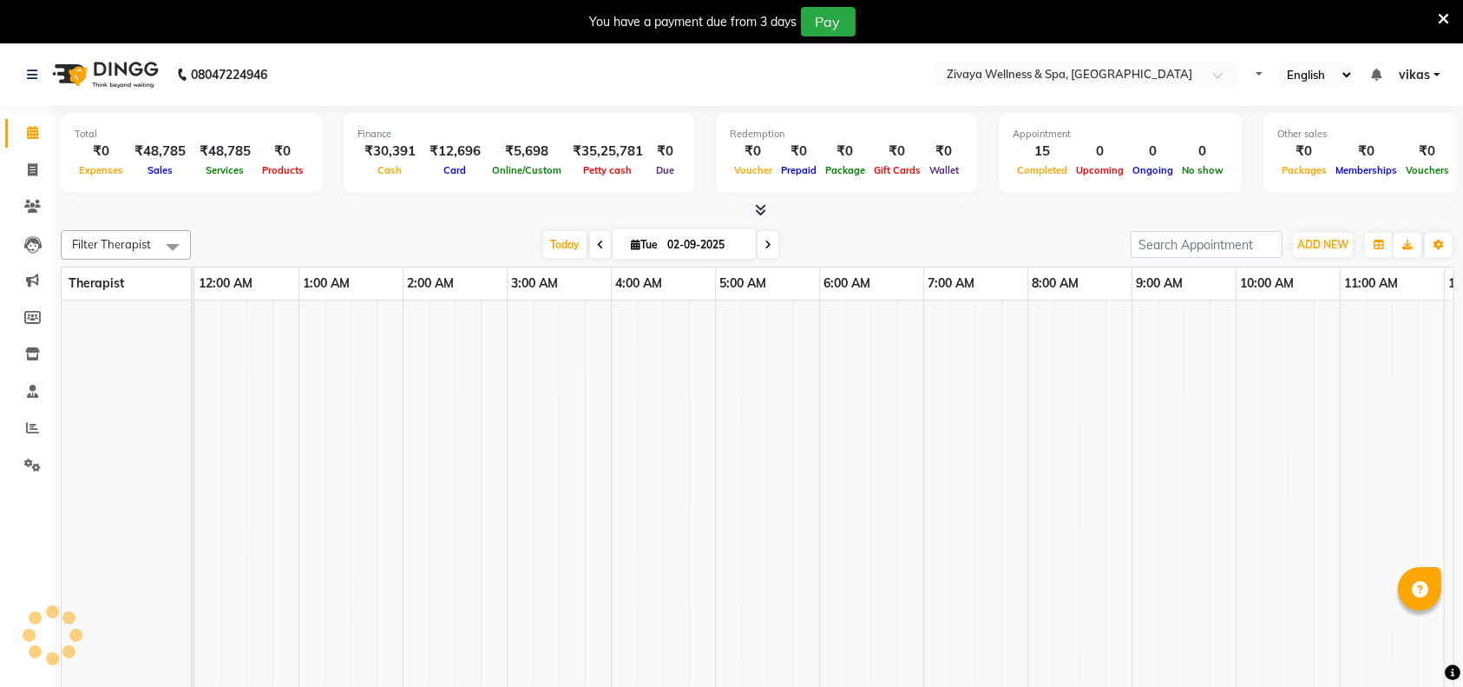
select select "en"
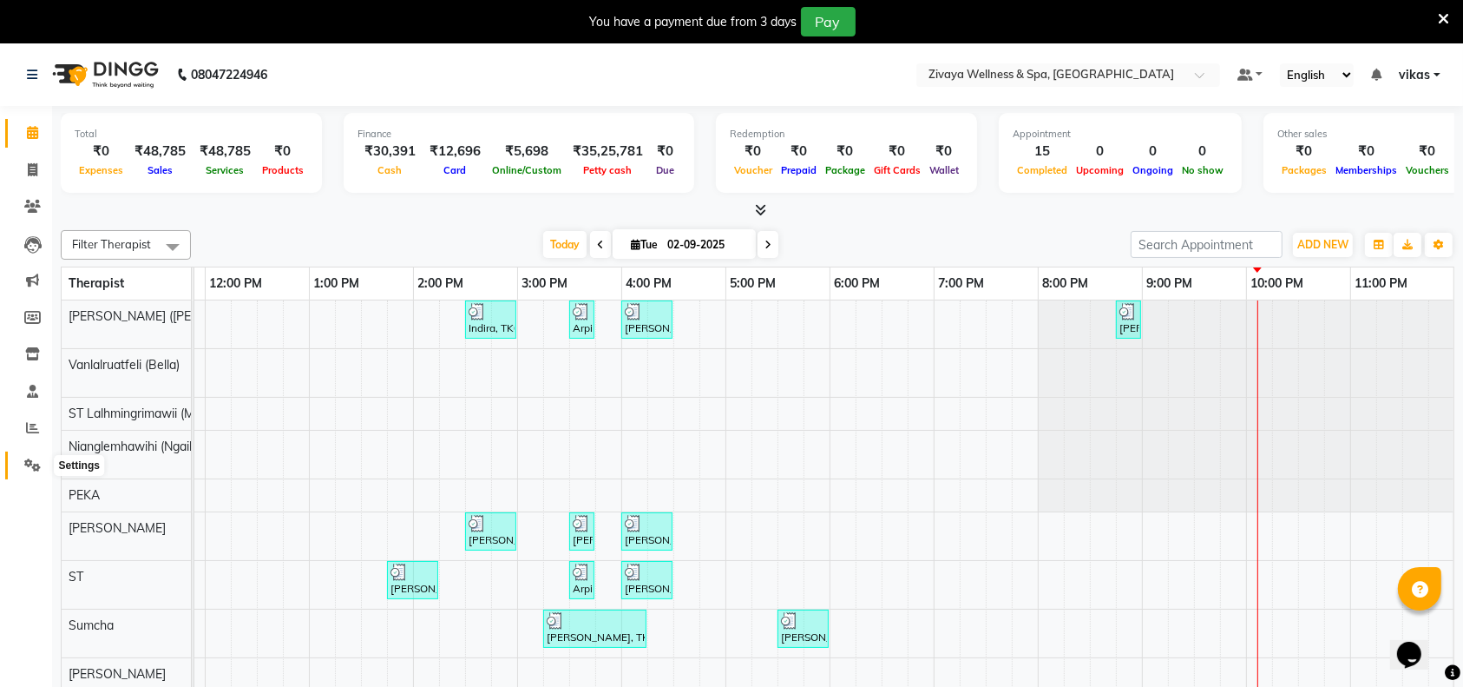
click at [28, 469] on icon at bounding box center [32, 464] width 16 height 13
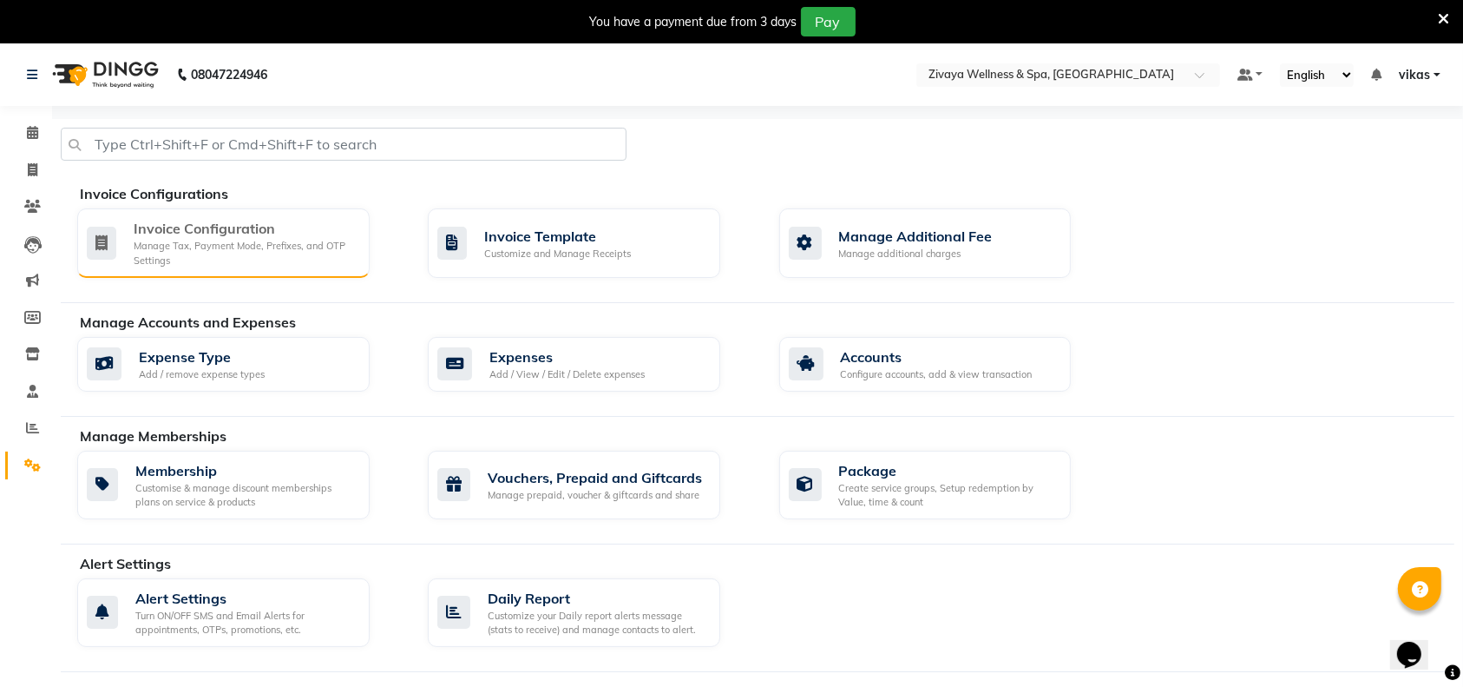
click at [167, 256] on div "Manage Tax, Payment Mode, Prefixes, and OTP Settings" at bounding box center [245, 253] width 222 height 29
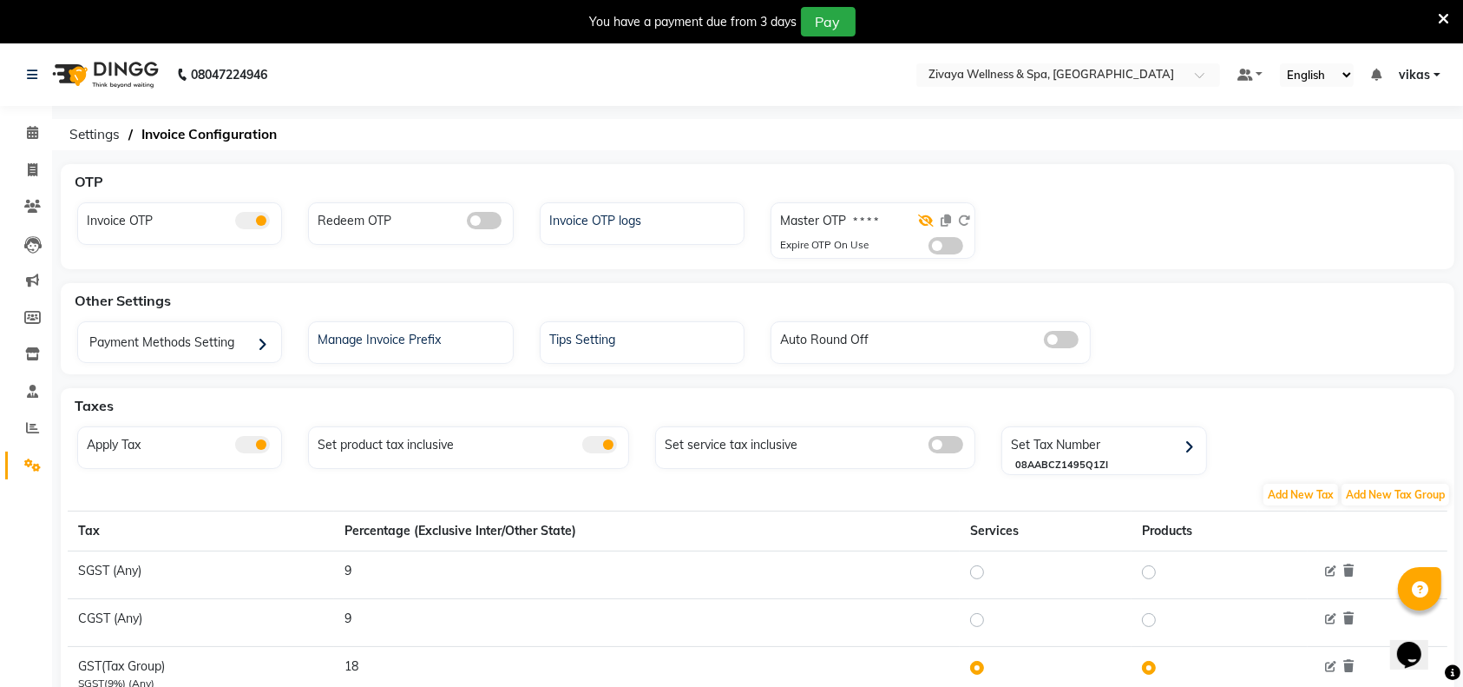
click at [923, 219] on icon at bounding box center [926, 220] width 16 height 12
click at [948, 223] on icon at bounding box center [946, 220] width 10 height 12
